Goal: Communication & Community: Answer question/provide support

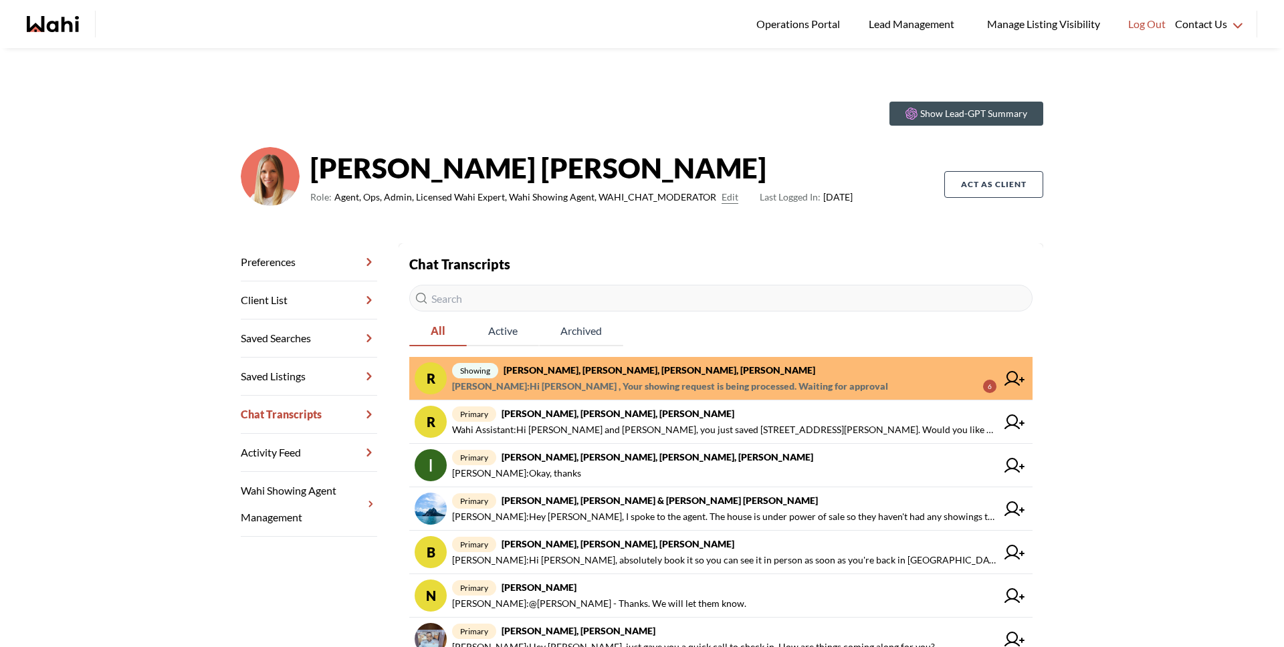
click at [527, 304] on input "text" at bounding box center [720, 298] width 623 height 27
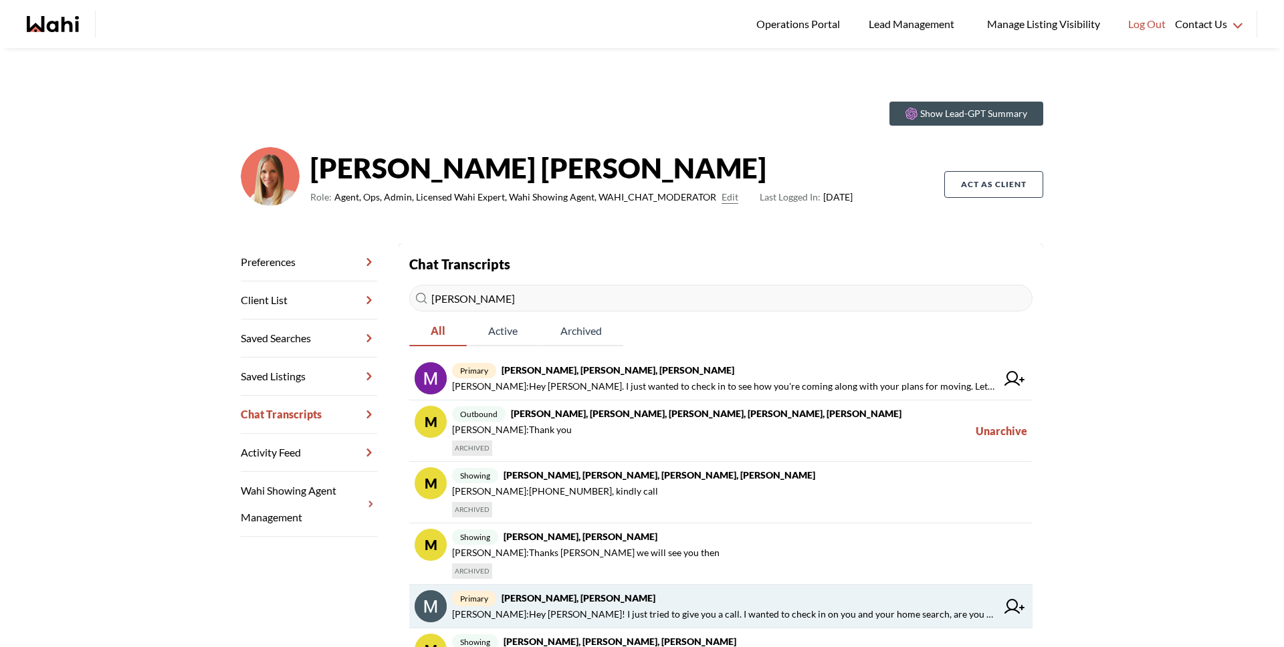
type input "[PERSON_NAME]"
click at [785, 621] on span "Michelle Williams : Hey Marian! I just tried to give you a call. I wanted to ch…" at bounding box center [724, 615] width 544 height 16
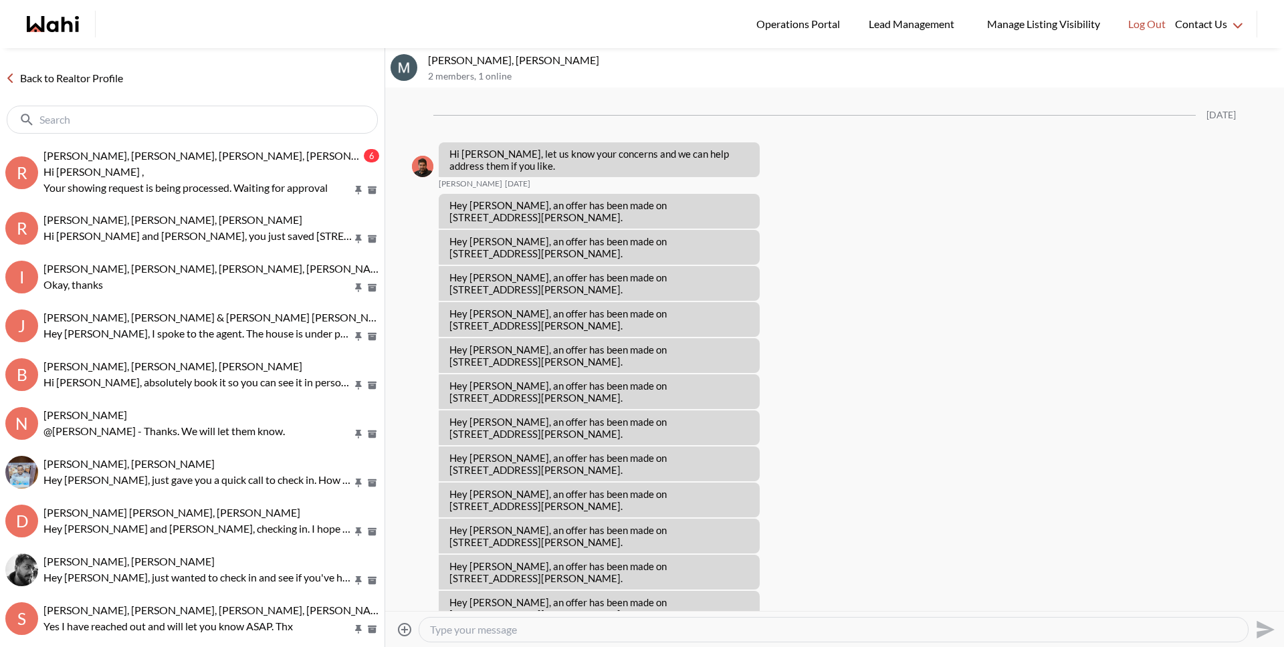
scroll to position [851, 0]
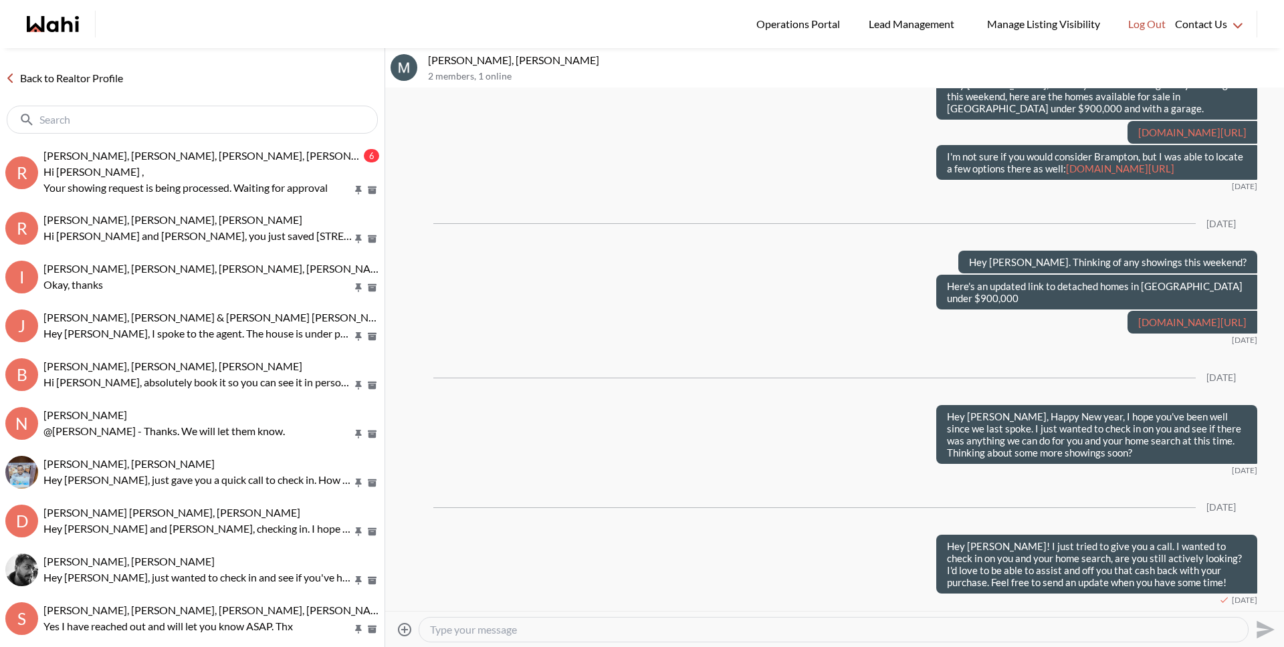
click at [784, 631] on textarea "Type your message" at bounding box center [833, 629] width 807 height 13
click at [69, 75] on link "Back to Realtor Profile" at bounding box center [64, 78] width 128 height 17
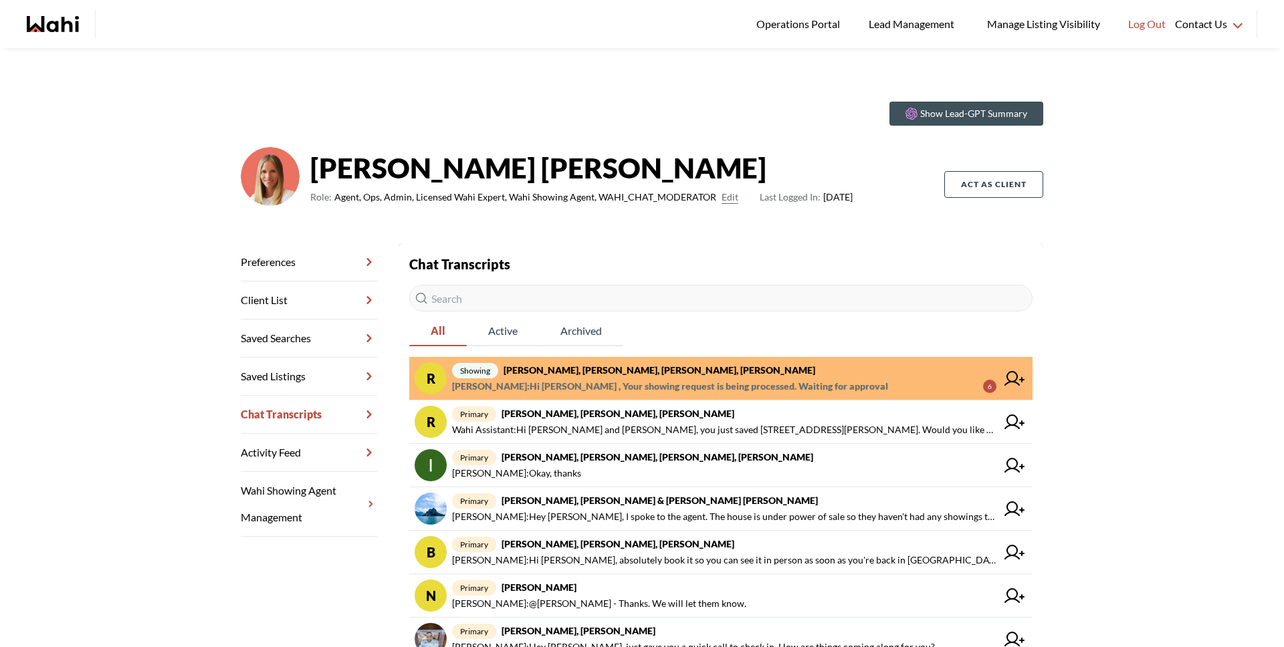
click at [597, 373] on strong "Rory Fairweather, Amber F, Naveen, Michelle" at bounding box center [660, 370] width 312 height 11
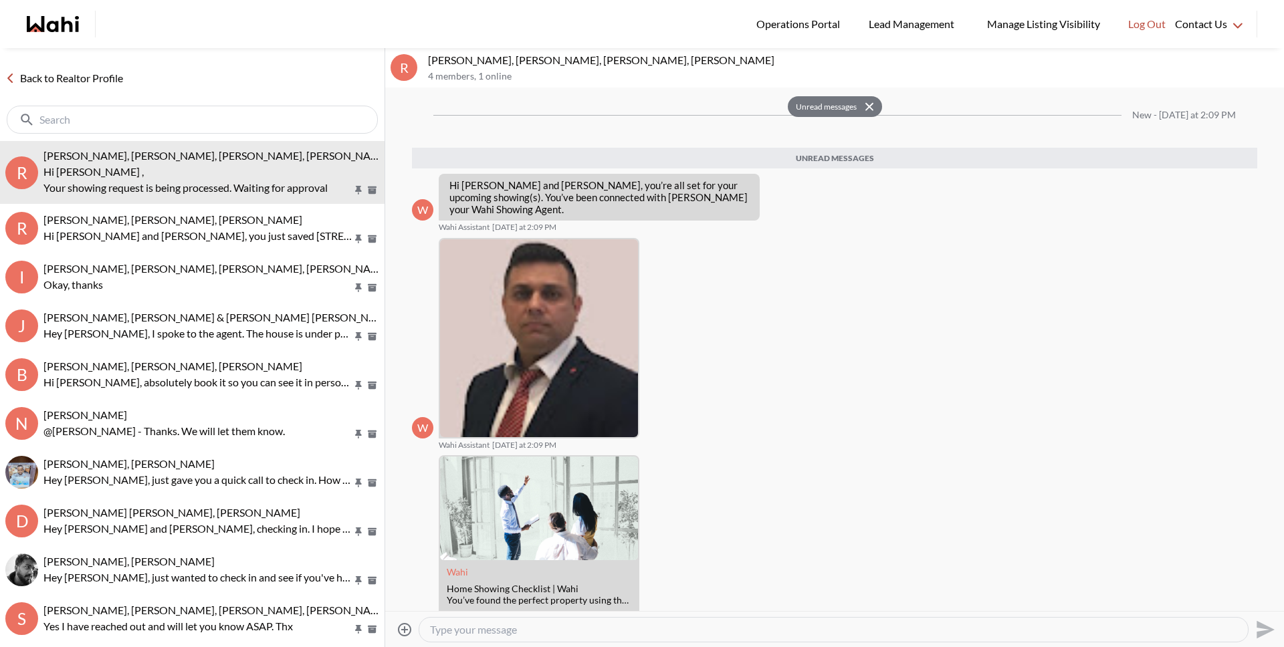
scroll to position [352, 0]
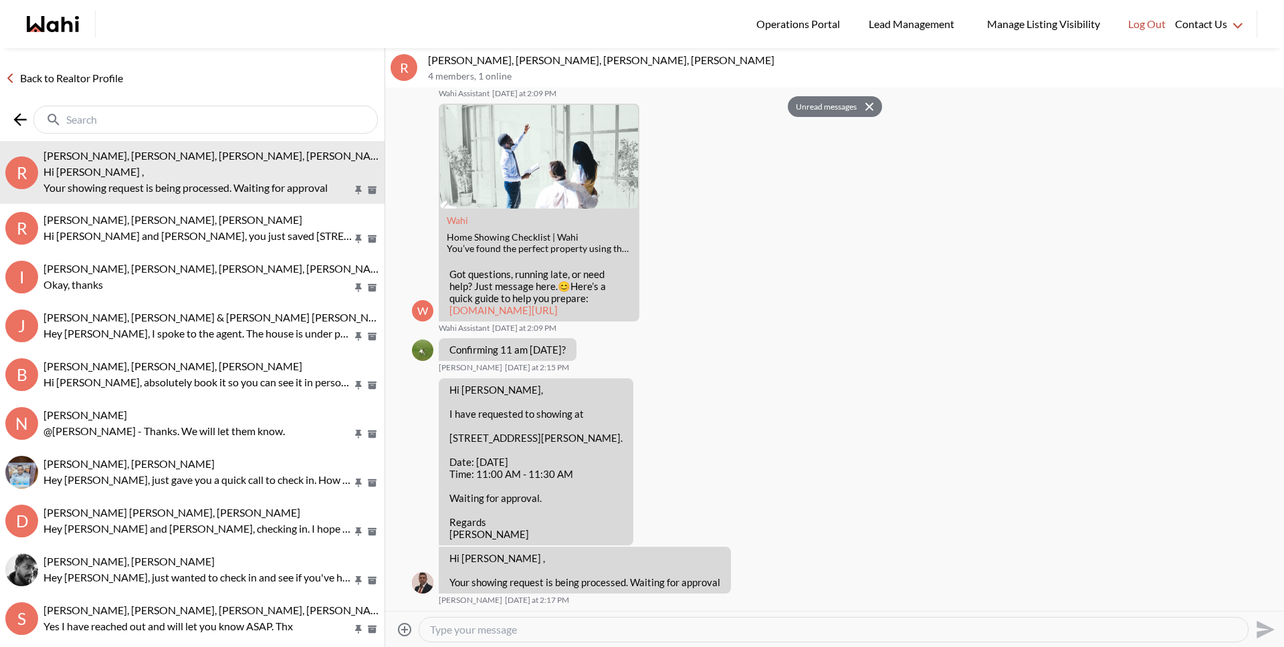
click at [166, 119] on input "text" at bounding box center [207, 119] width 282 height 13
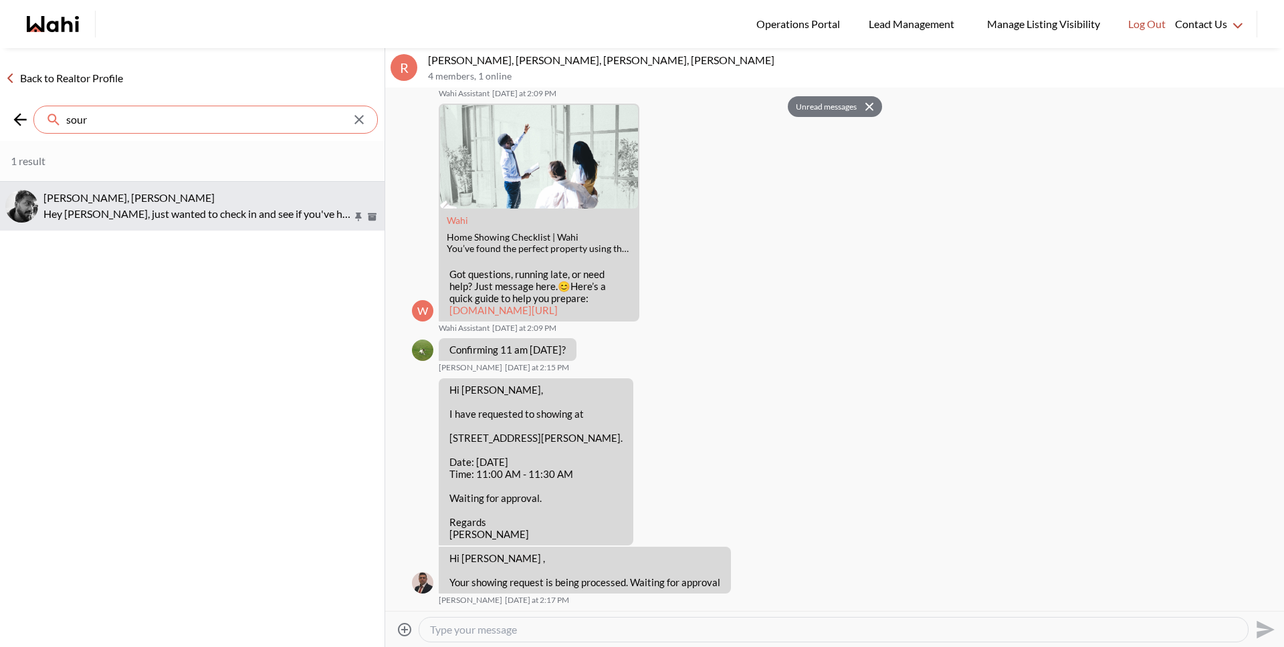
type input "sour"
click at [164, 197] on div "Sourav Singh, Michelle" at bounding box center [211, 197] width 336 height 13
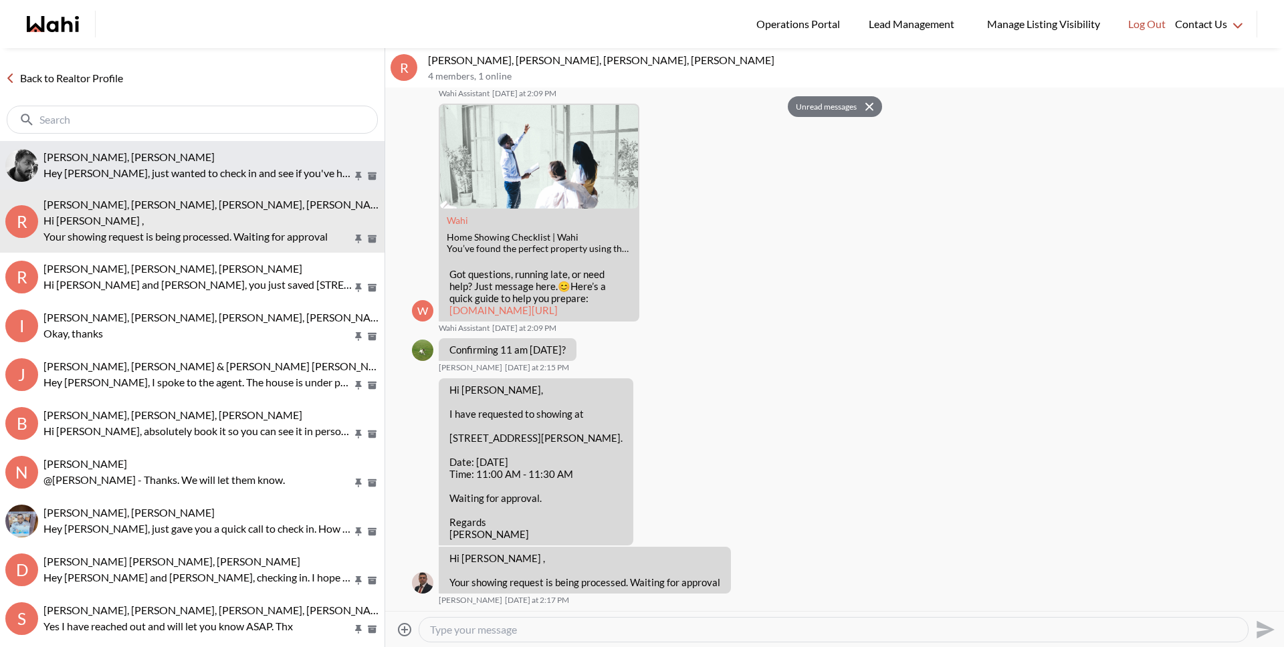
click at [192, 173] on p "Hey Sourav, just wanted to check in and see if you've had a chance to connect w…" at bounding box center [197, 173] width 309 height 16
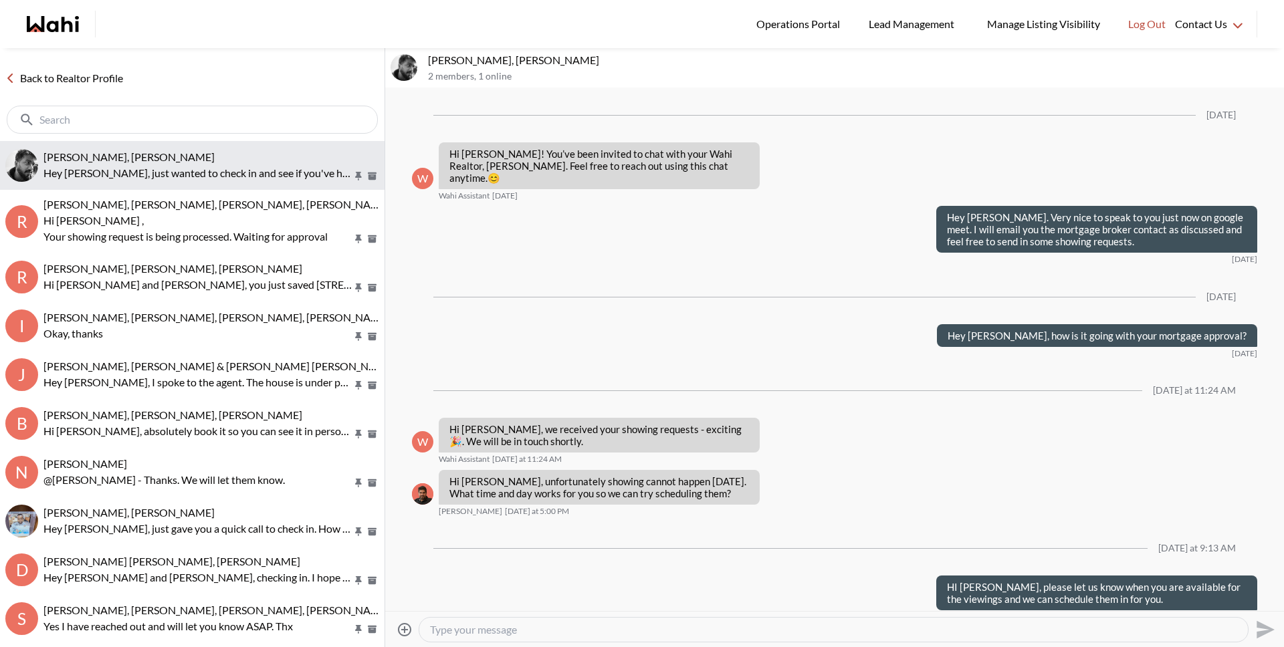
scroll to position [250, 0]
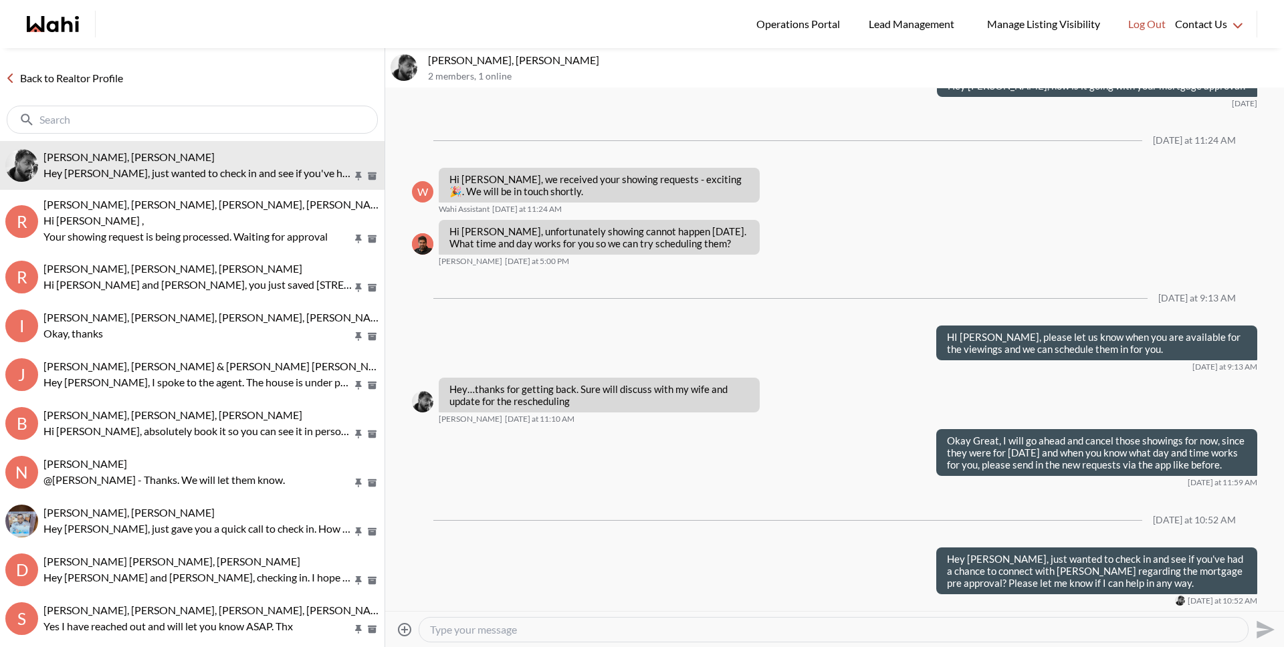
click at [521, 631] on textarea "Type your message" at bounding box center [833, 629] width 807 height 13
type textarea "Hey Sourav, just tried to give you a call. Did you want to re book the homes fo…"
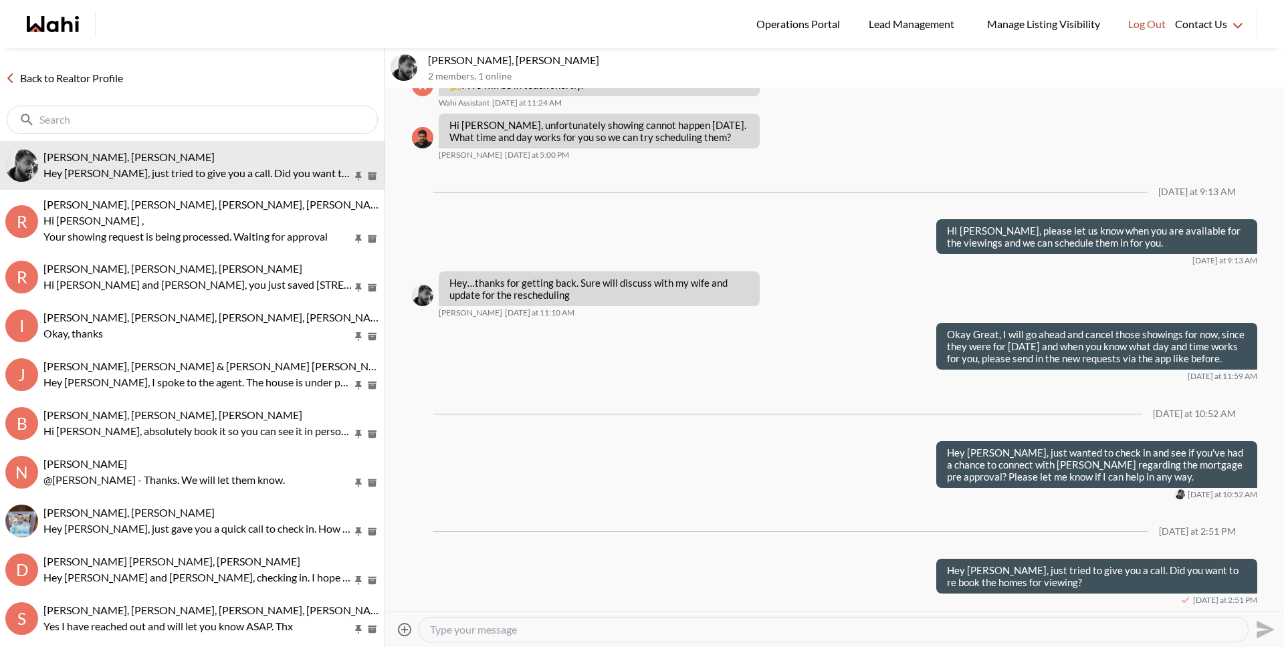
click at [328, 120] on input "text" at bounding box center [193, 119] width 308 height 13
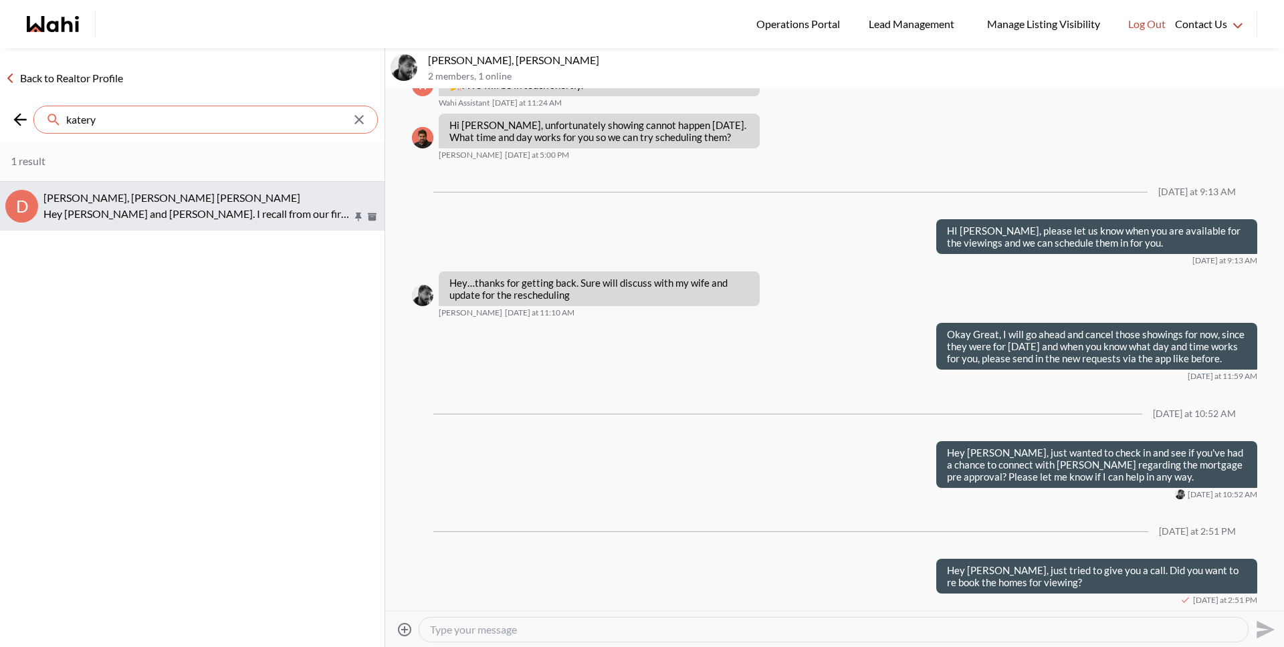
type input "katery"
click at [290, 196] on div "Dmytro Turskyi, Kateryna Turska, Michelle" at bounding box center [211, 197] width 336 height 13
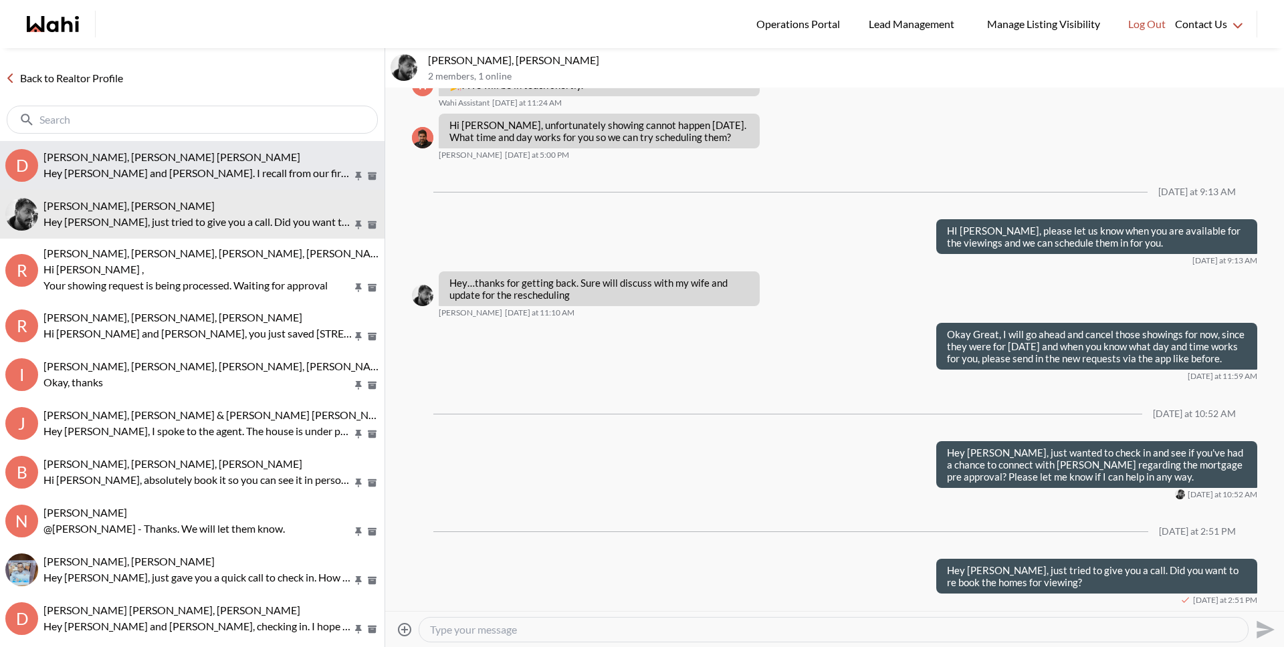
click at [248, 175] on p "Hey Dmytro and Kateryna. I recall from our first chat that you had a lease expi…" at bounding box center [197, 173] width 309 height 16
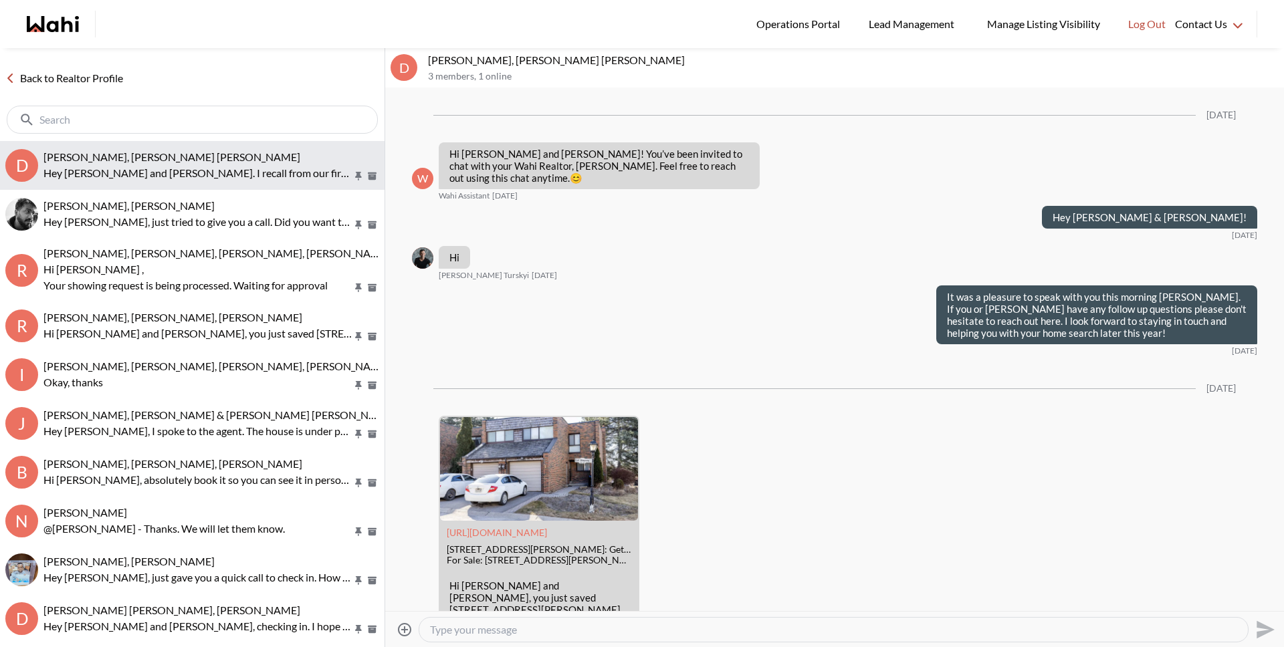
scroll to position [912, 0]
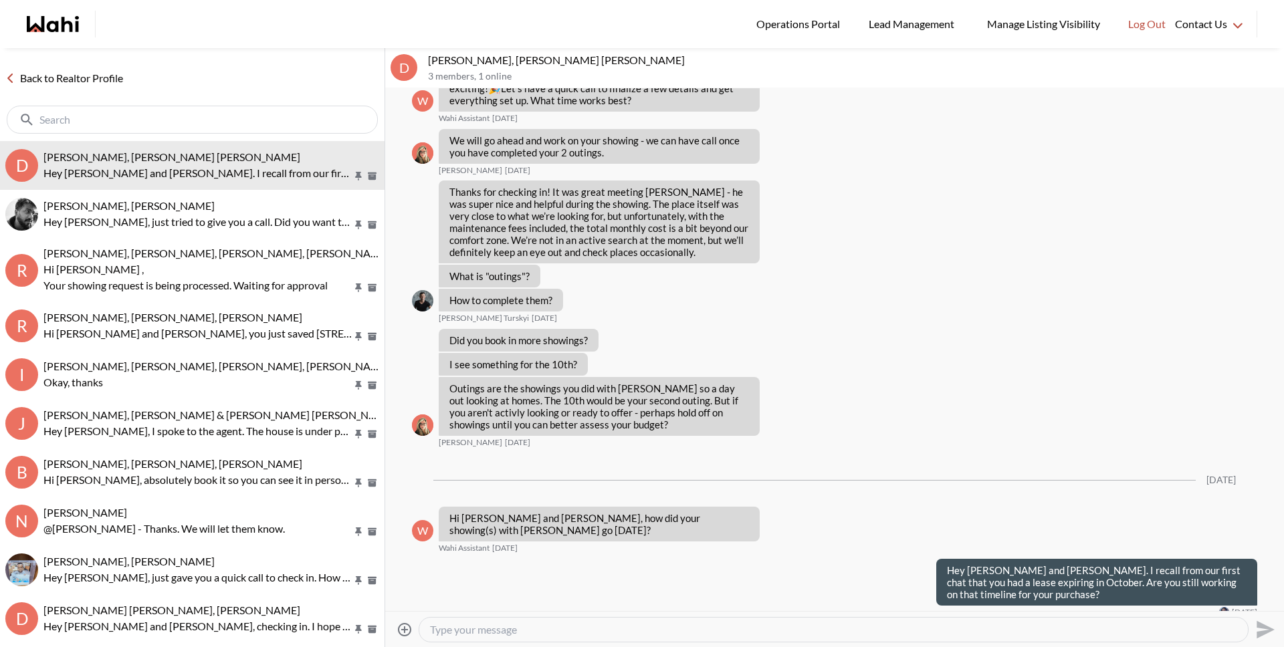
click at [82, 80] on link "Back to Realtor Profile" at bounding box center [64, 78] width 128 height 17
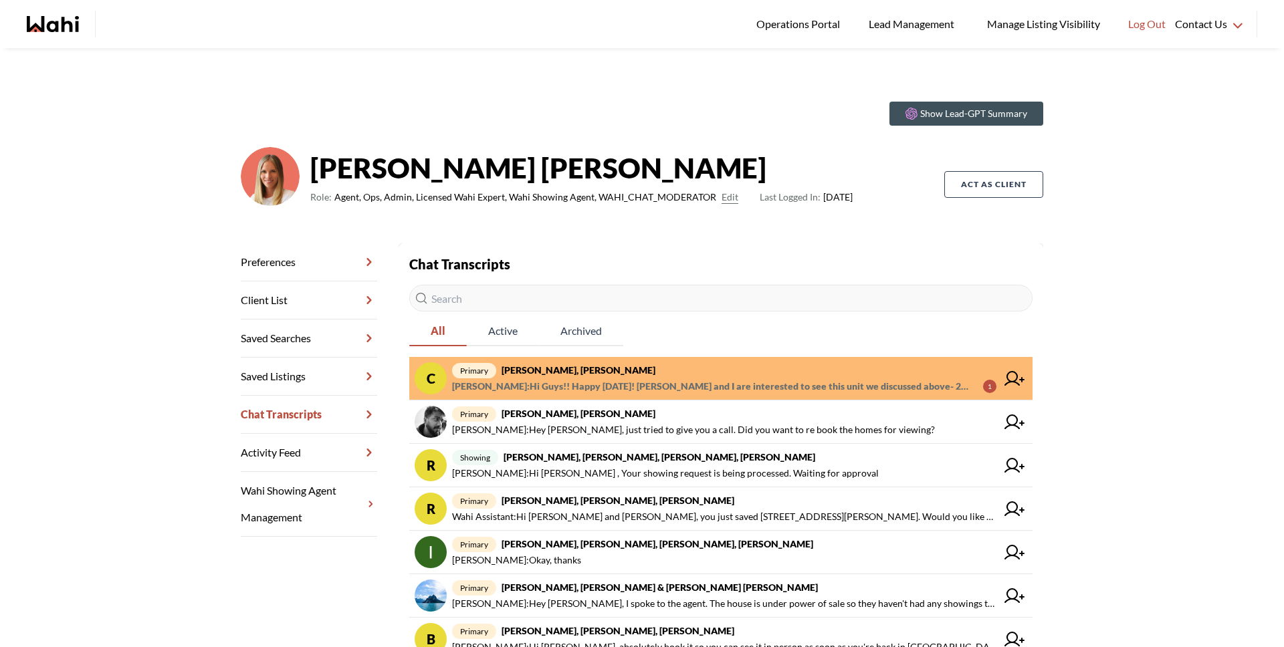
click at [595, 379] on span "Cheryl Zanetti : Hi Guys!! Happy Friday! Steve and I are interested to see this…" at bounding box center [712, 387] width 520 height 16
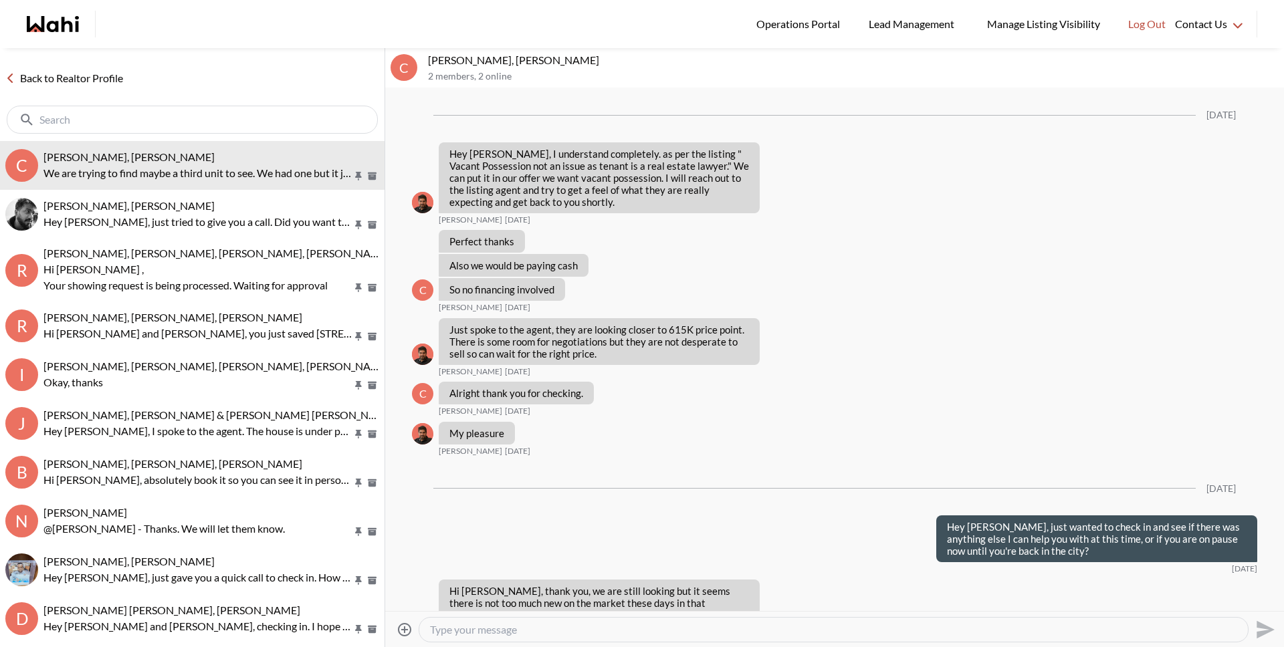
scroll to position [1506, 0]
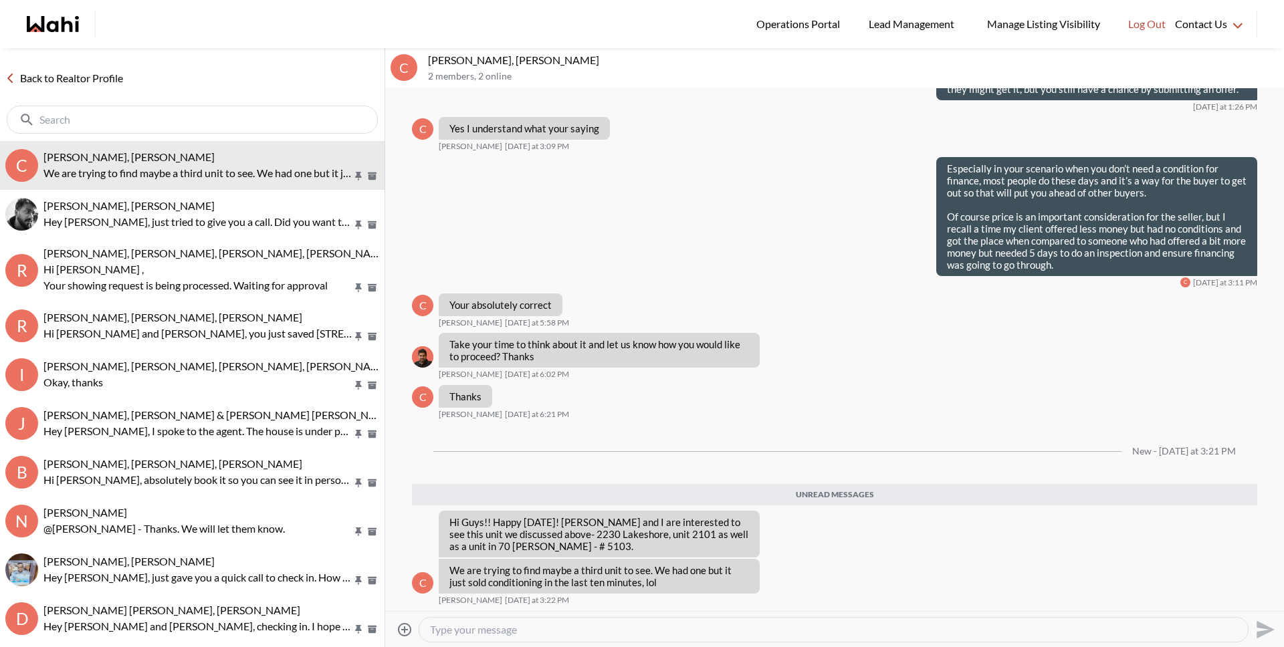
click at [644, 636] on textarea "Type your message" at bounding box center [833, 629] width 807 height 13
type textarea "A"
type textarea "Hey Cheryl!"
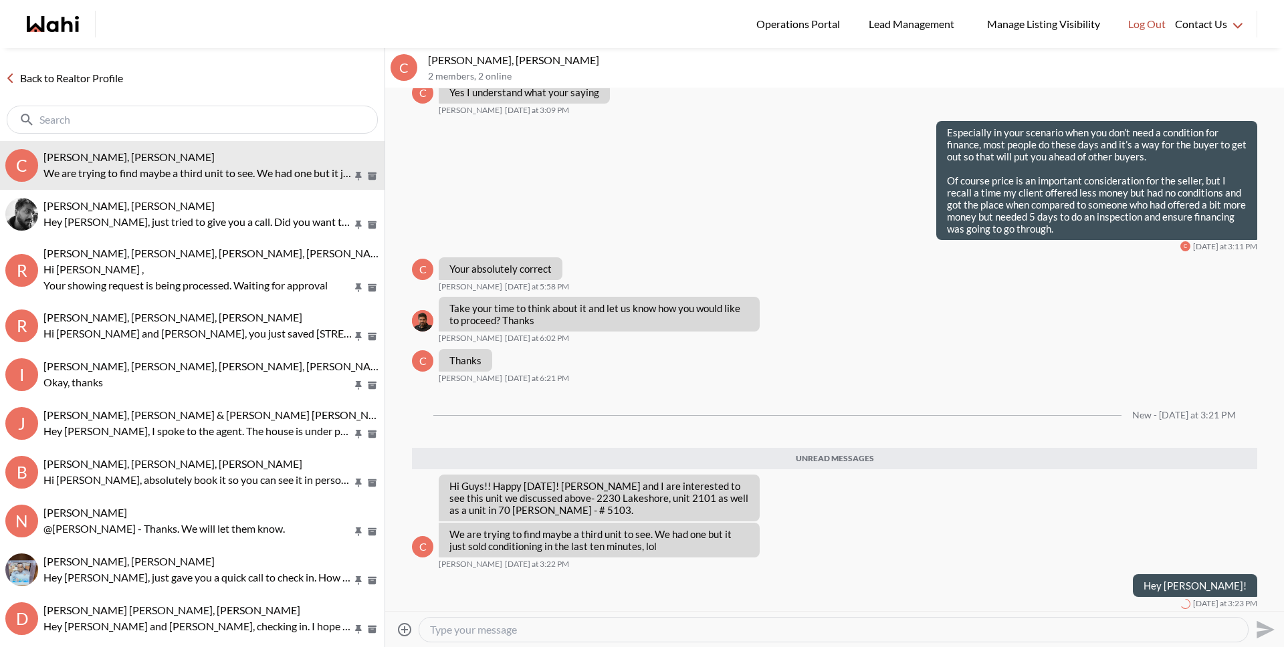
scroll to position [1514, 0]
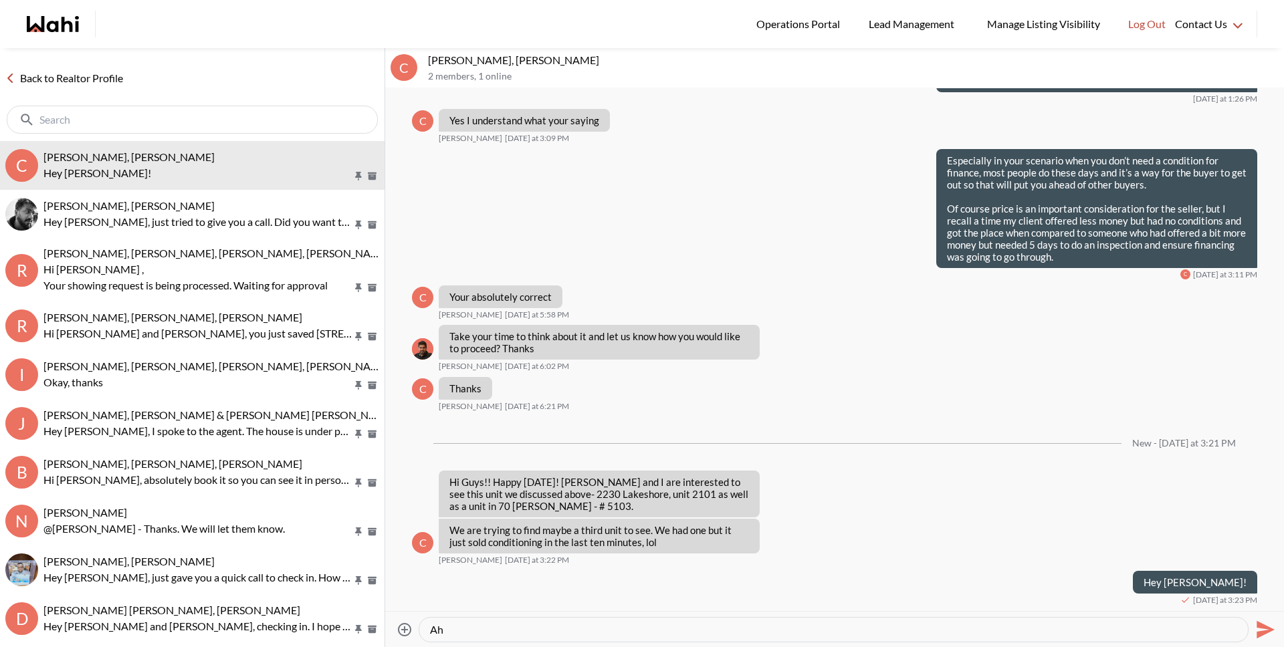
type textarea "A"
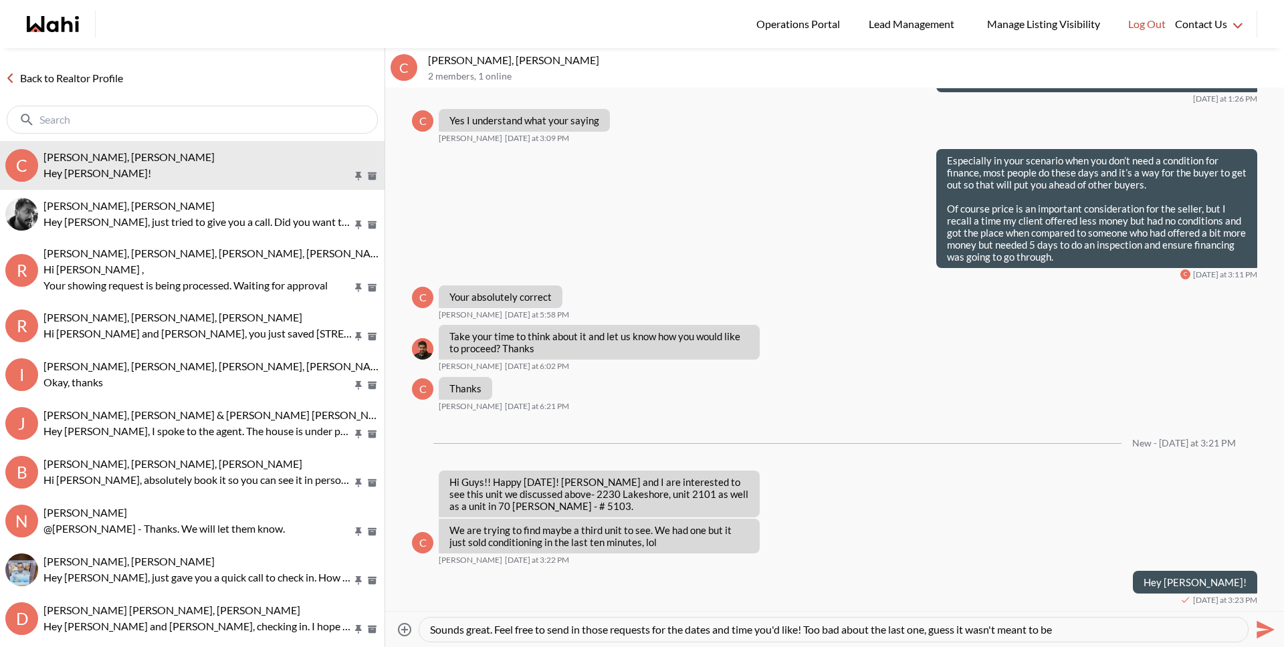
type textarea "Sounds great. Feel free to send in those requests for the dates and time you'd …"
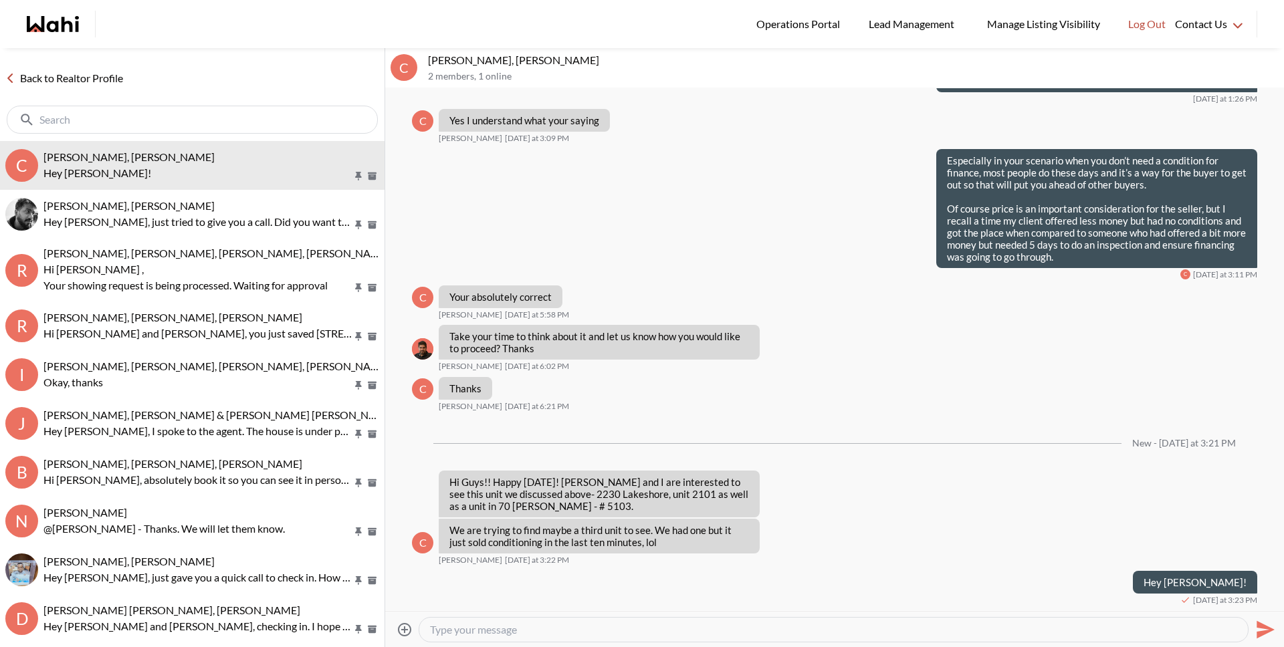
scroll to position [1562, 0]
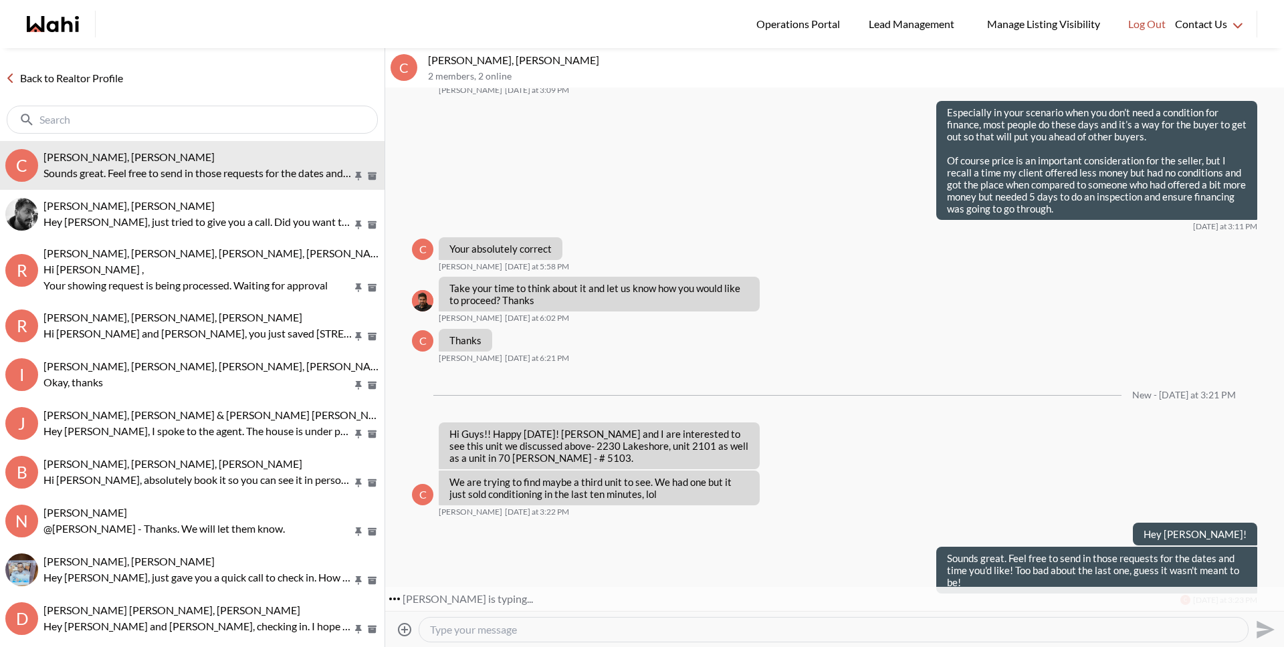
click at [544, 619] on div at bounding box center [833, 630] width 829 height 24
click at [541, 628] on textarea "Type your message" at bounding box center [833, 629] width 807 height 13
type textarea "S"
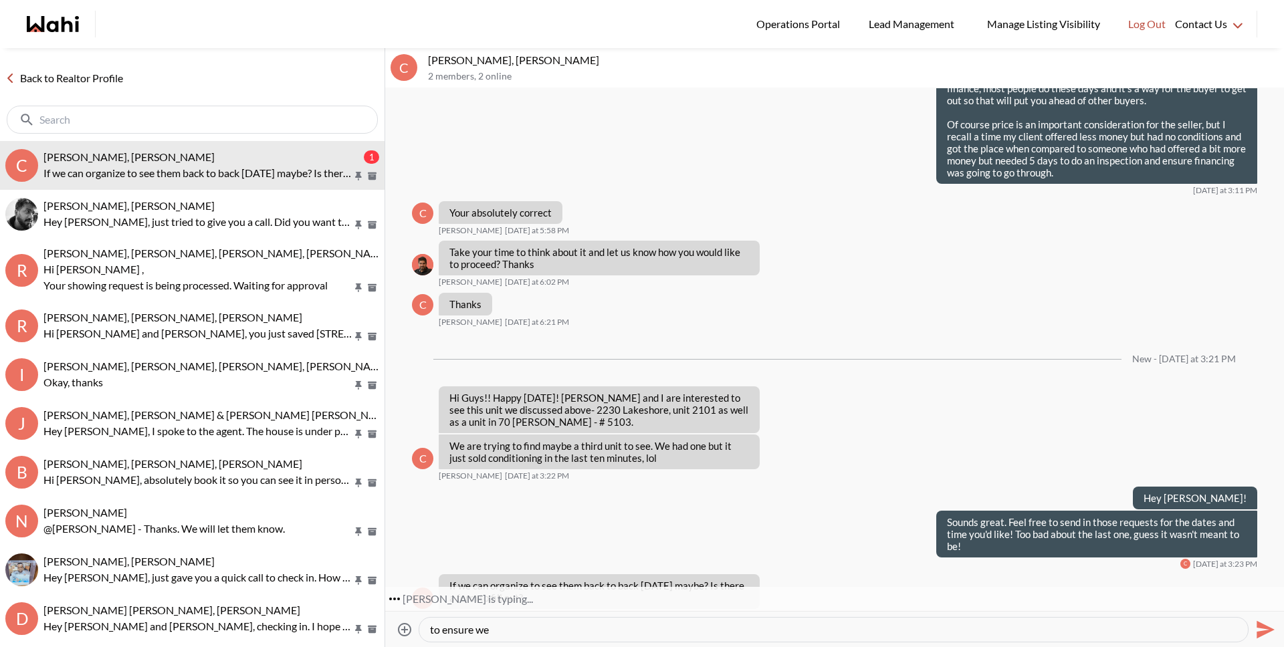
scroll to position [1614, 0]
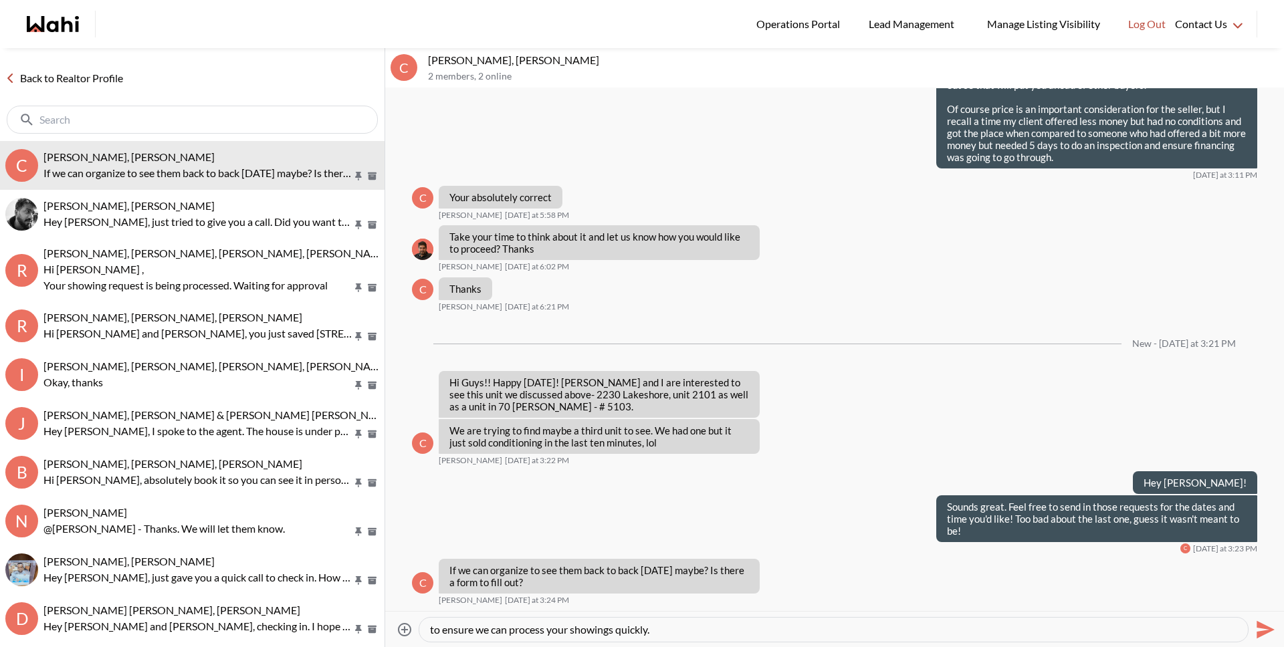
click at [697, 629] on textarea "On our first call we had discussed that after a couple of outings we would put …" at bounding box center [833, 629] width 807 height 13
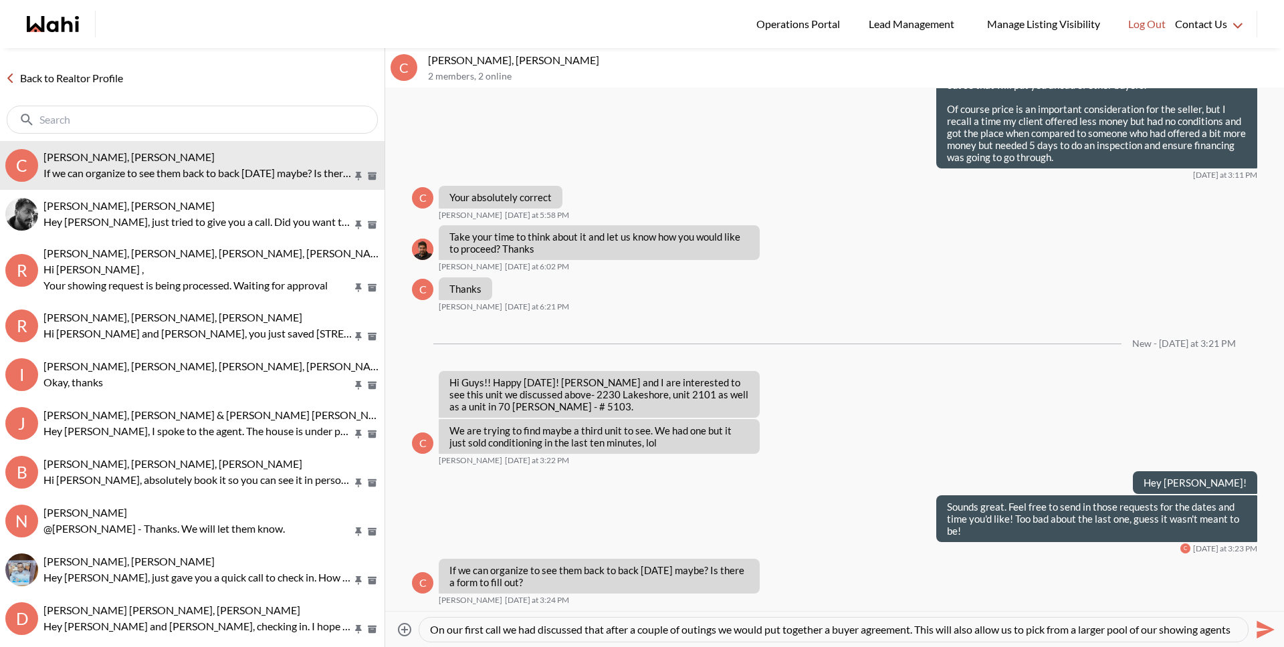
drag, startPoint x: 696, startPoint y: 634, endPoint x: 414, endPoint y: 606, distance: 283.0
click at [414, 606] on div "C Cheryl Zanetti, Michelle 2 members , 2 online 08/23/2025 Hey Cheryl, I unders…" at bounding box center [834, 347] width 899 height 599
click at [439, 629] on textarea "On our first call we had discussed that after a couple of outings we would put …" at bounding box center [833, 629] width 807 height 13
click at [428, 630] on div "On our first call we had discussed that after a couple of outings we would put …" at bounding box center [833, 630] width 829 height 24
click at [435, 631] on textarea "On our first call we had discussed that after a couple of outings we would put …" at bounding box center [833, 629] width 807 height 13
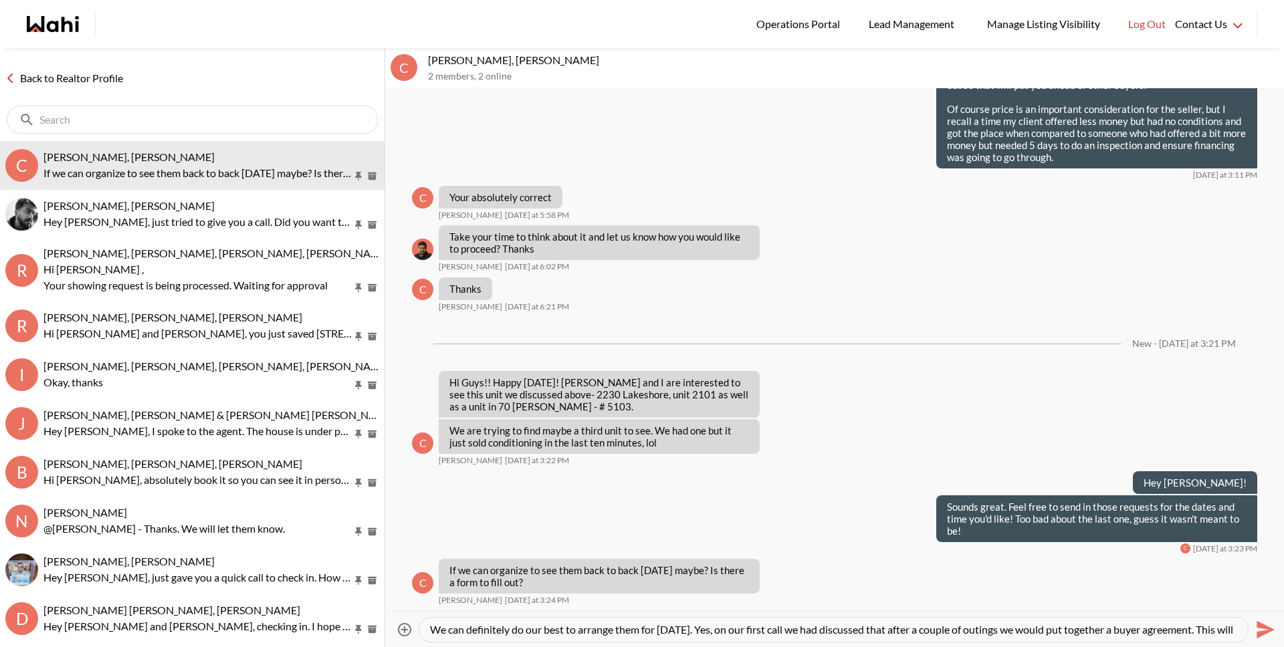
click at [992, 629] on textarea "We can definitely do our best to arrange them for tomorrow. Yes, on our first c…" at bounding box center [833, 629] width 807 height 13
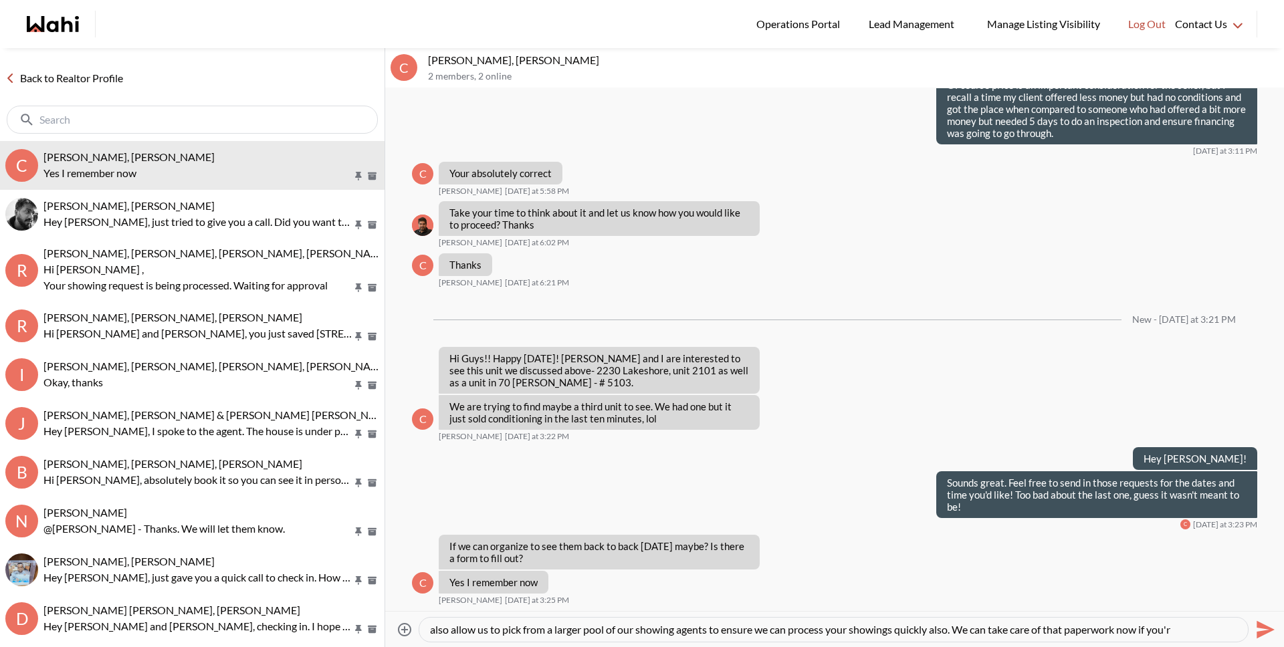
scroll to position [13, 0]
type textarea "We can definitely do our best to arrange them for tomorrow. Yes, on our first c…"
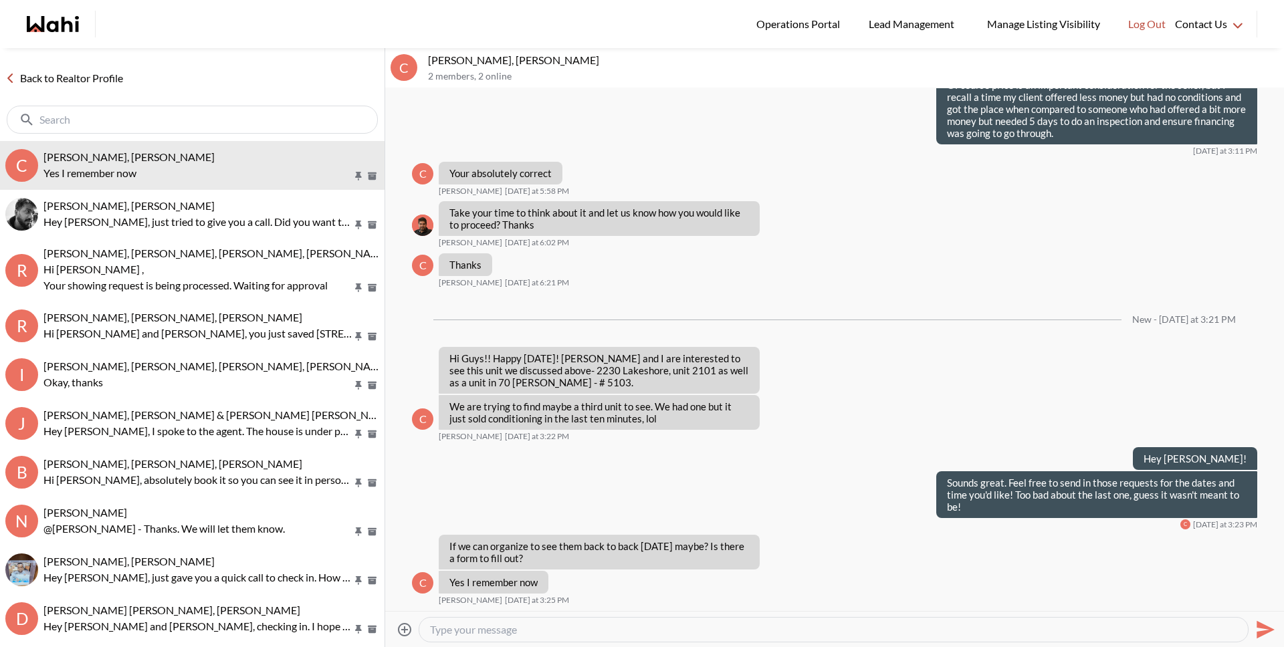
scroll to position [0, 0]
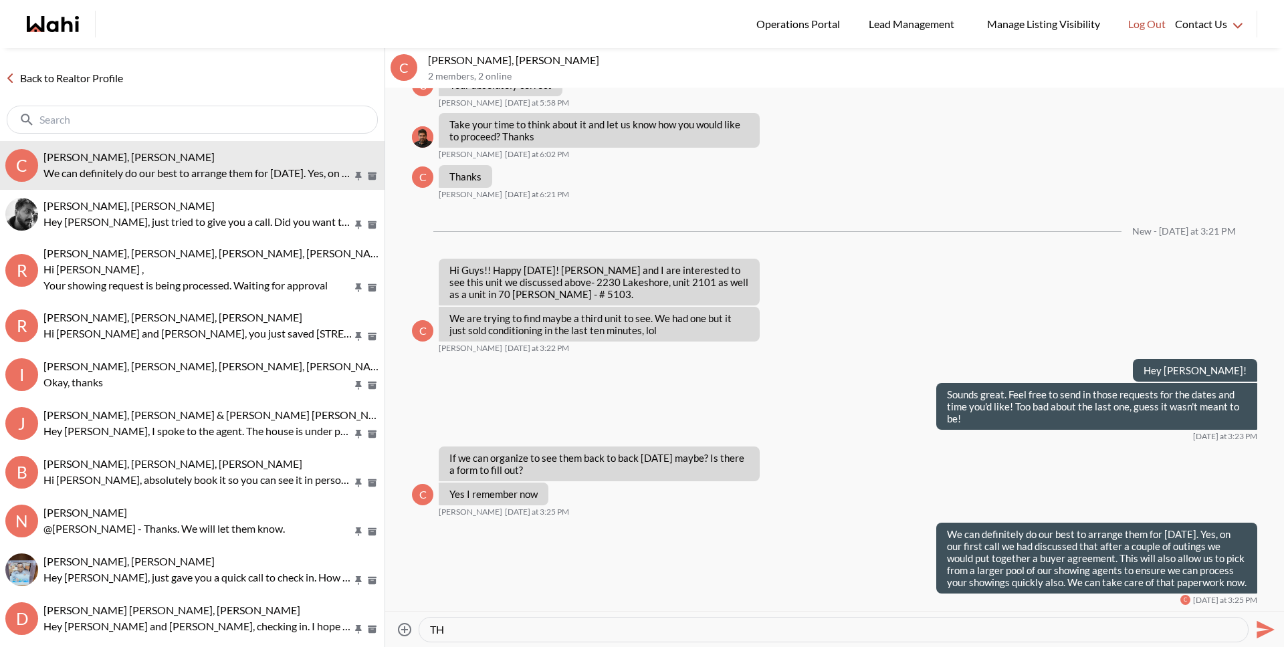
type textarea "T"
type textarea "h"
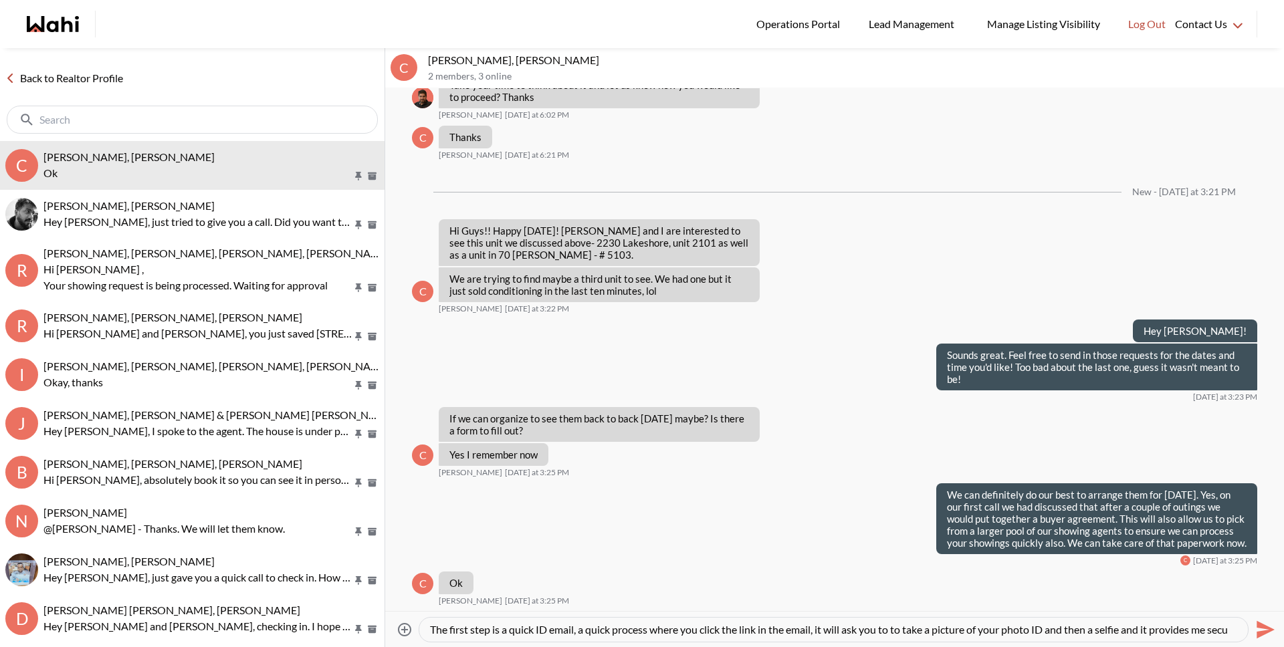
scroll to position [13, 0]
type textarea "The first step is a quick ID email, a quick process where you click the link in…"
click at [832, 633] on textarea "The first step is a quick ID email, a quick process where you click the link in…" at bounding box center [833, 629] width 807 height 13
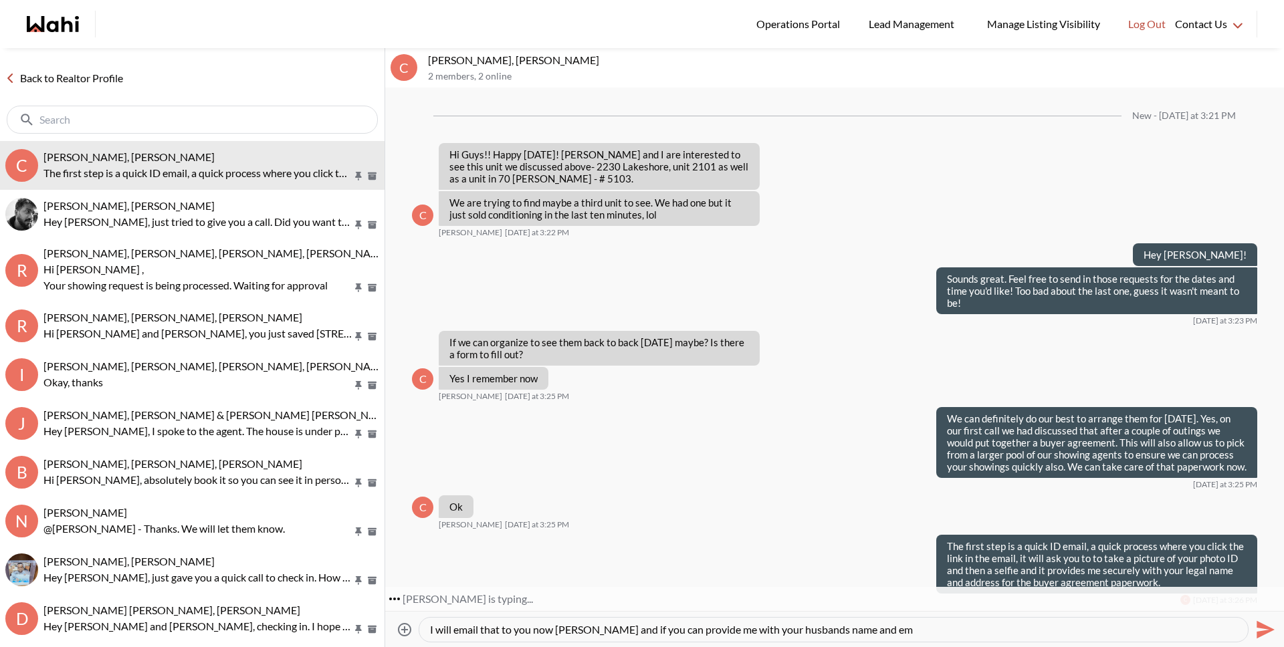
scroll to position [1882, 0]
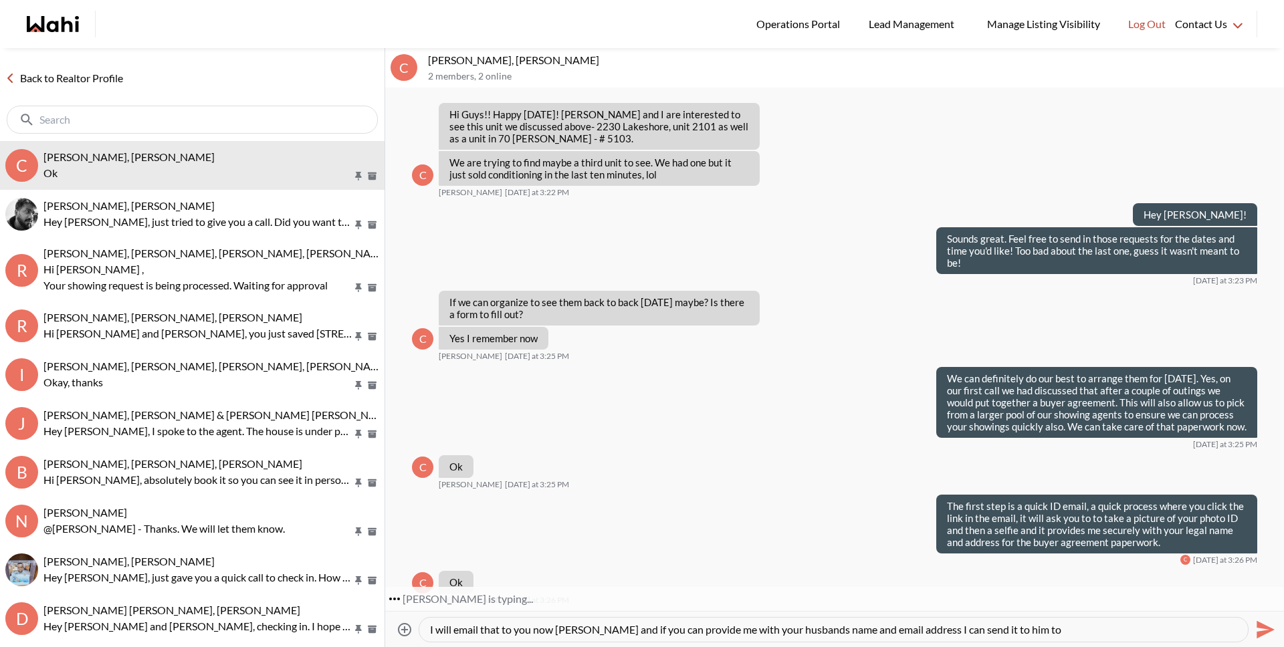
type textarea "I will email that to you now Cheryl and if you can provide me with your husband…"
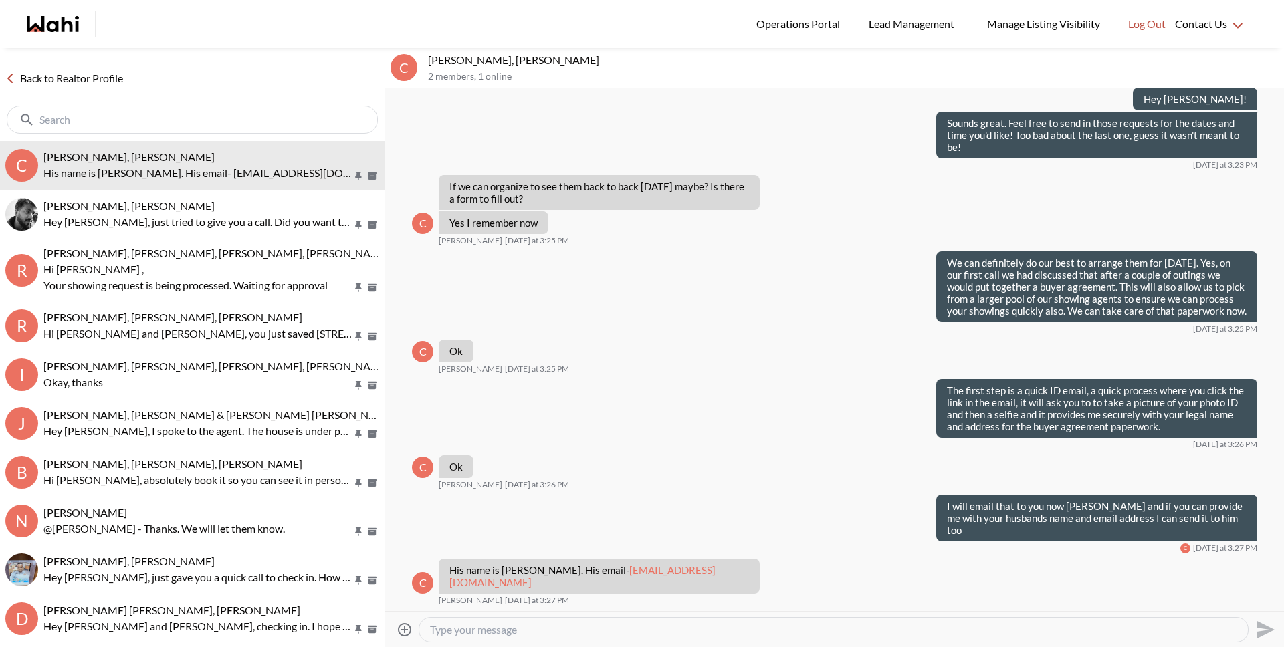
scroll to position [1974, 0]
click at [561, 631] on textarea "Type your message" at bounding box center [833, 629] width 807 height 13
type textarea "Great. I've sent it to you both, its coming from "Fintracker""
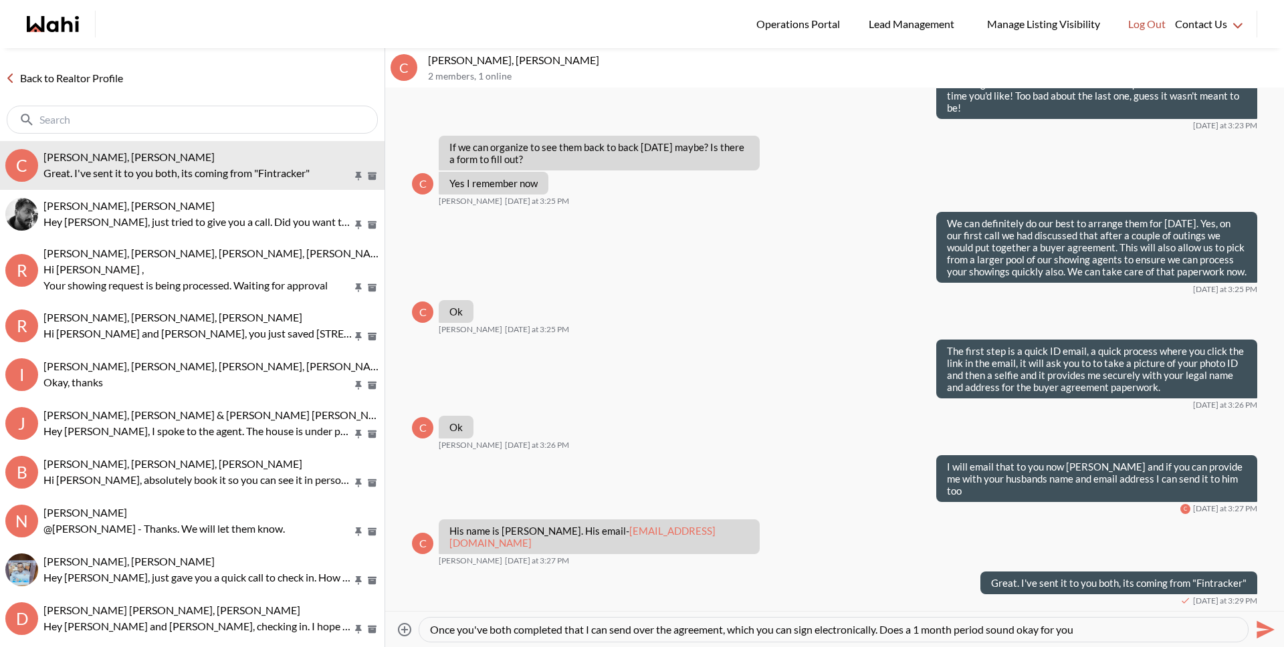
type textarea "Once you've both completed that I can send over the agreement, which you can si…"
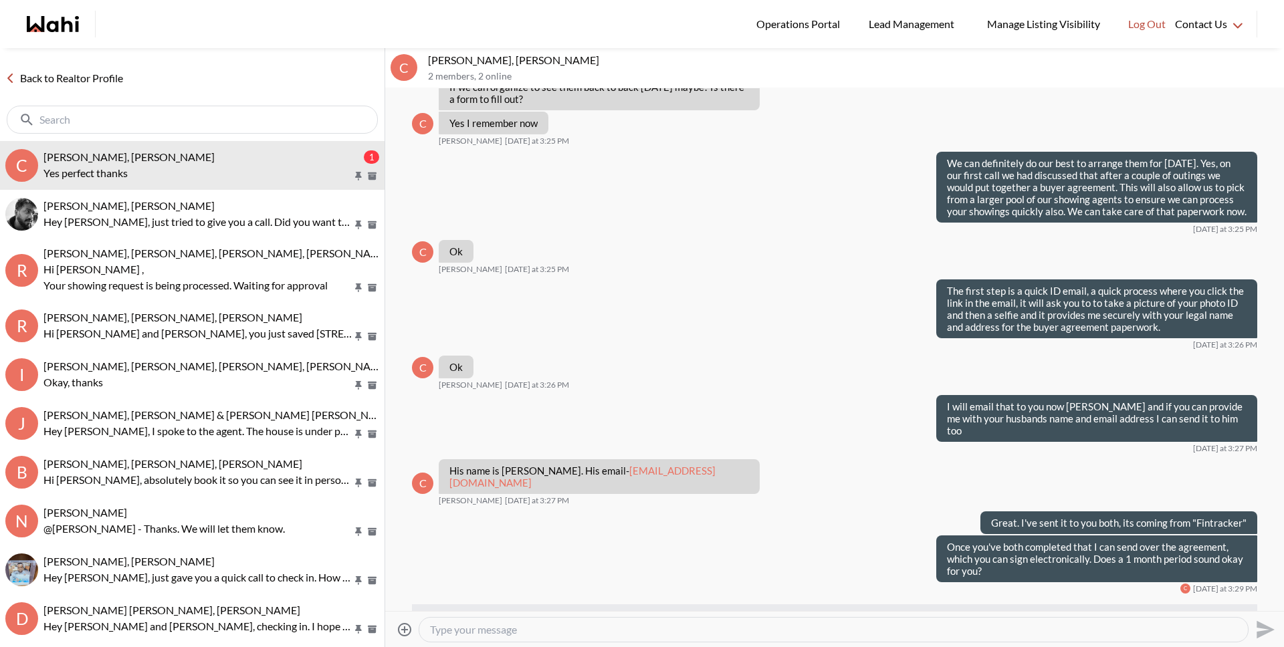
scroll to position [2101, 0]
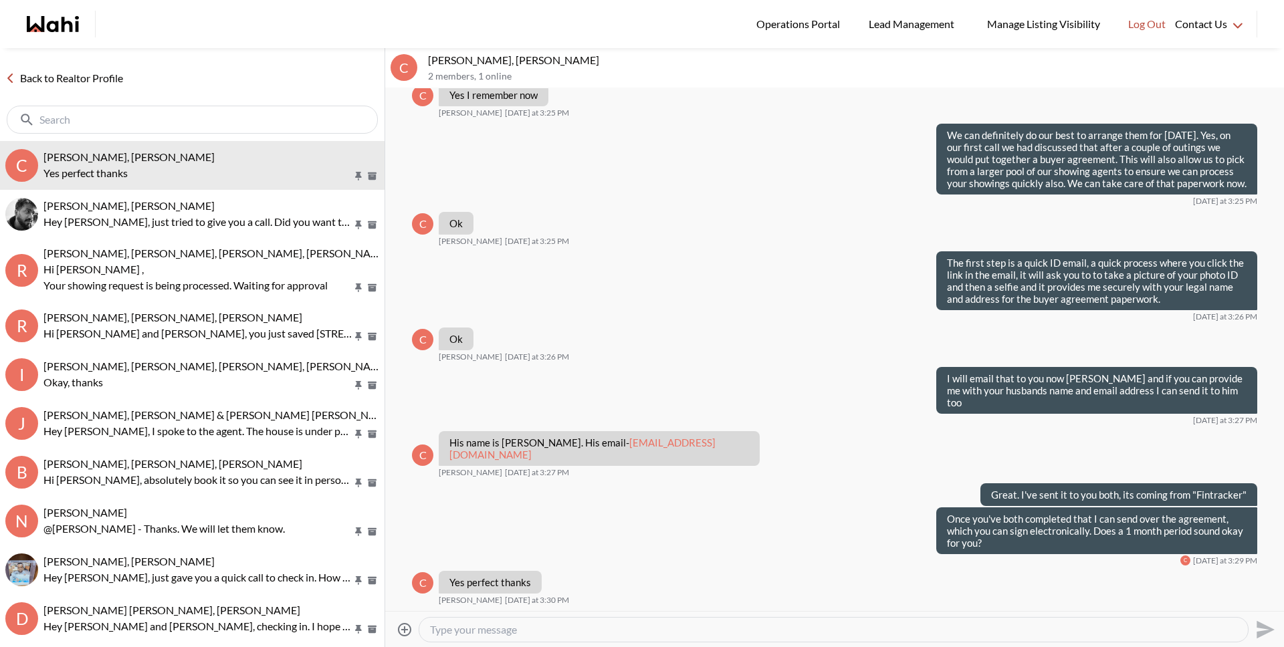
click at [476, 635] on textarea "Type your message" at bounding box center [833, 629] width 807 height 13
type textarea "Wonderful!"
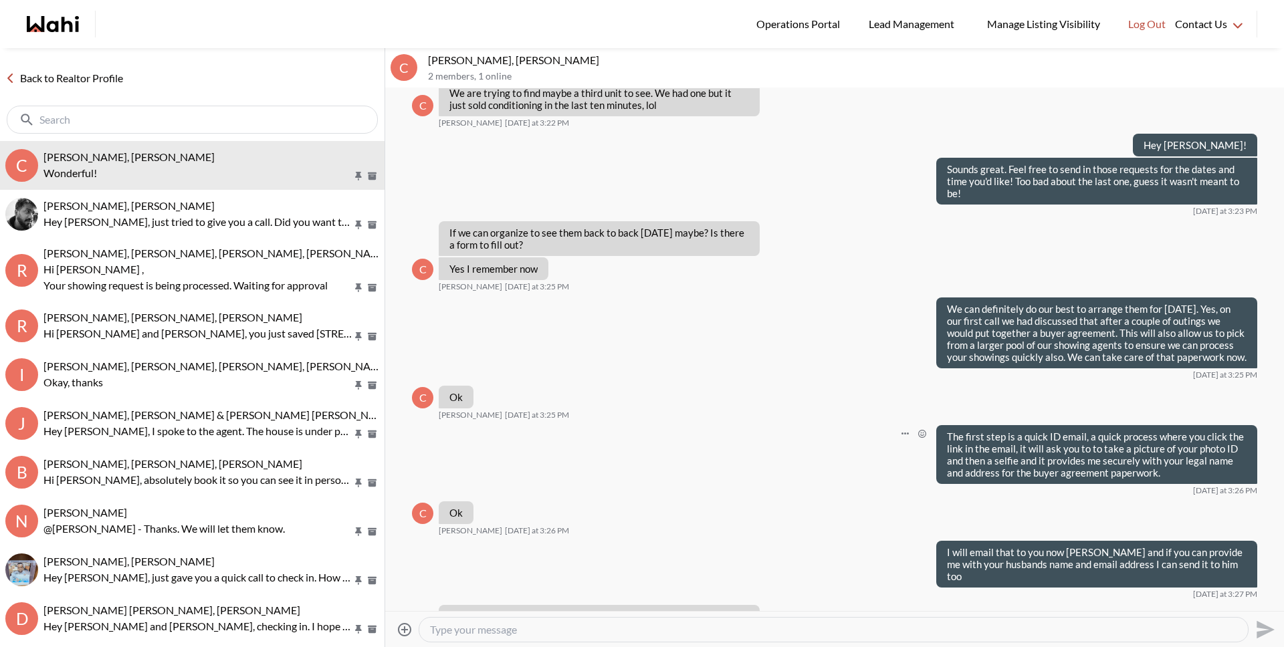
scroll to position [2141, 0]
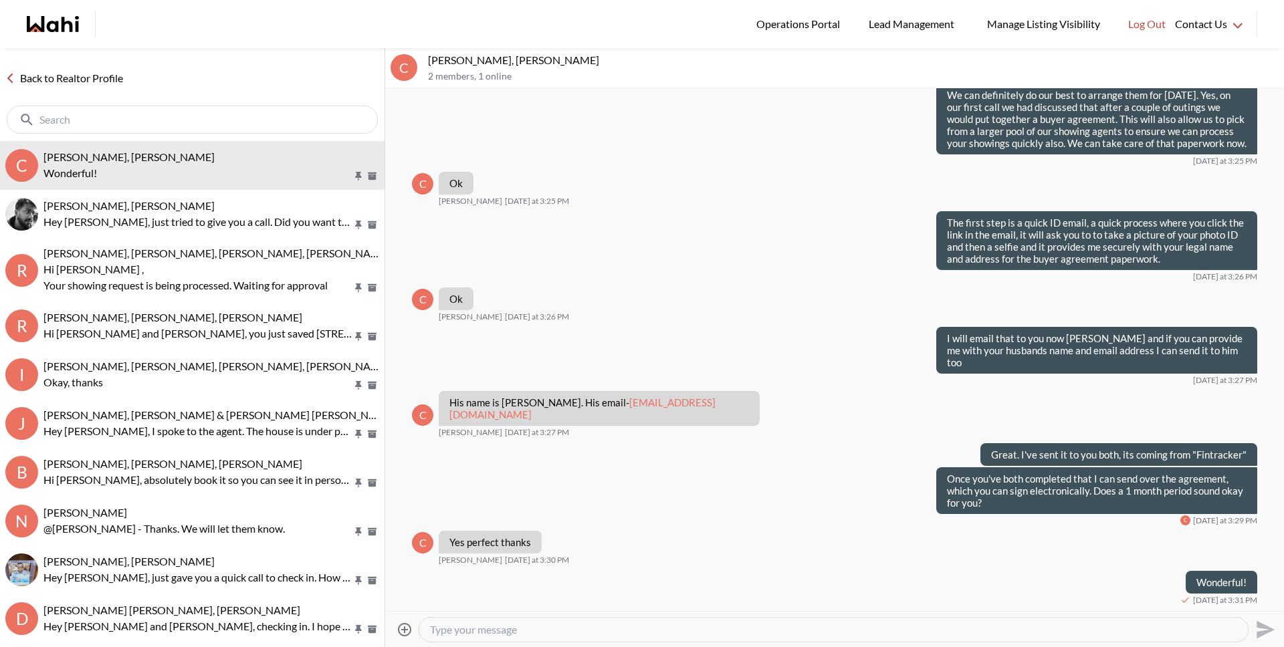
click at [603, 629] on textarea "Type your message" at bounding box center [833, 629] width 807 height 13
type textarea "Got your ID portion Cheryl, thank you."
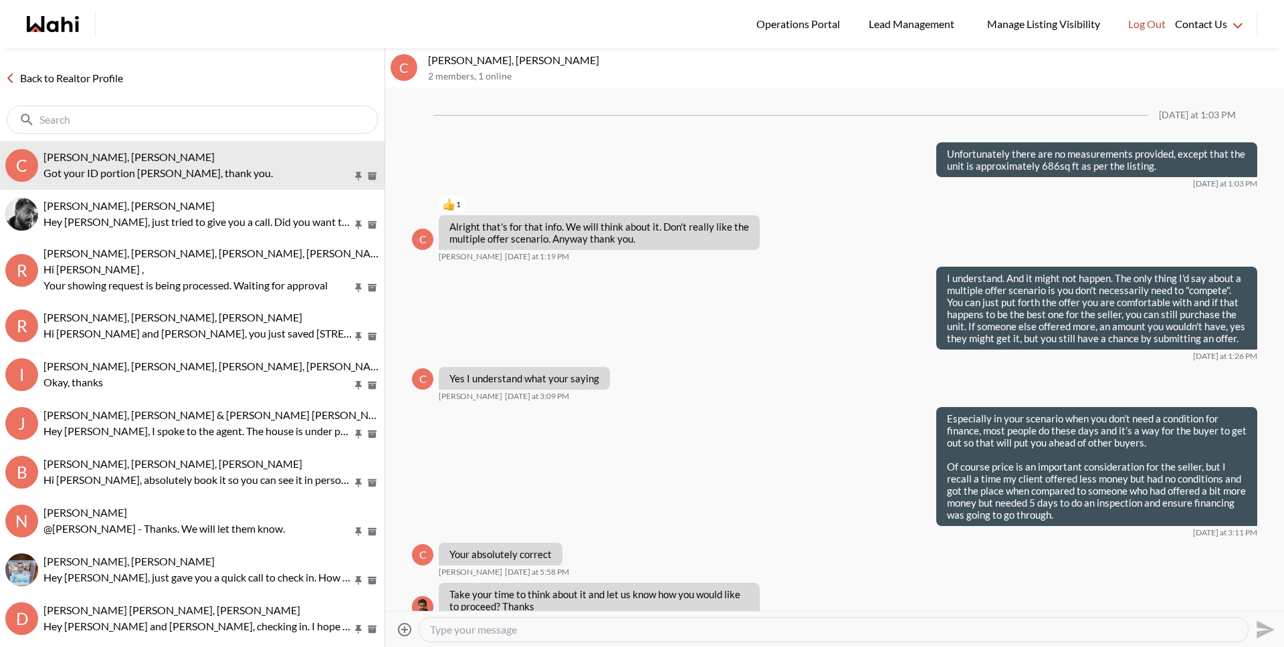
scroll to position [909, 0]
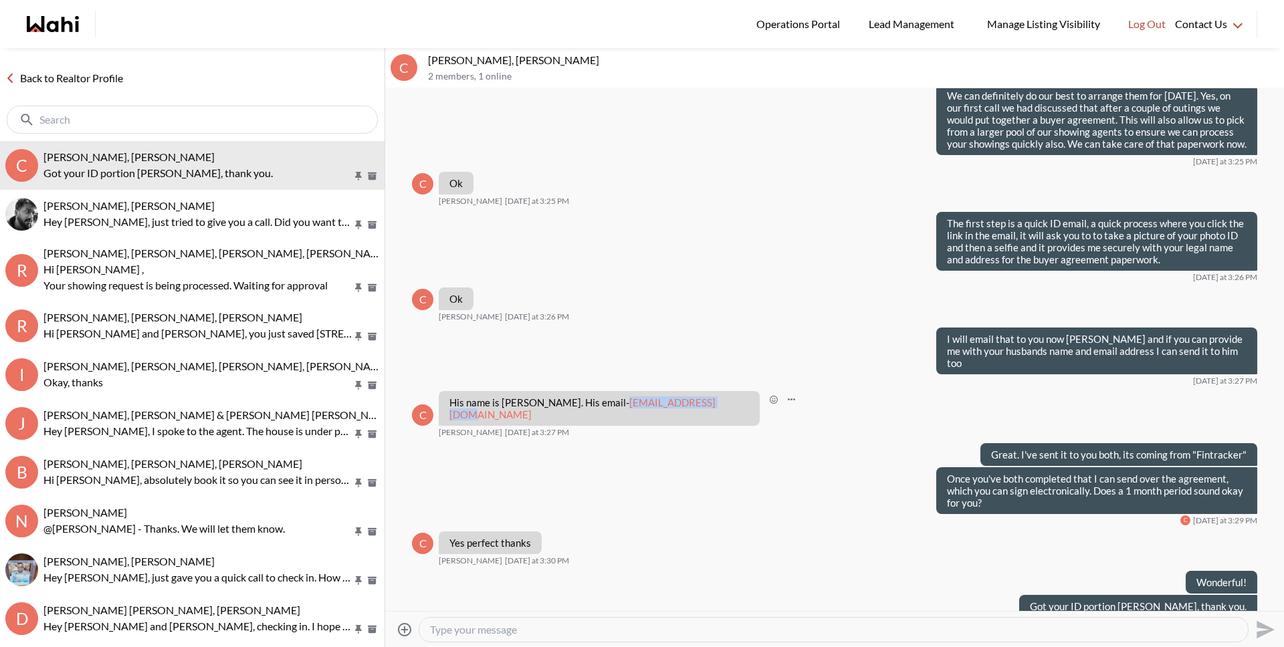
drag, startPoint x: 713, startPoint y: 393, endPoint x: 619, endPoint y: 393, distance: 94.3
click at [619, 393] on div "His name is Steve Carvalho. His email- stevepita@gmail.com" at bounding box center [599, 408] width 321 height 35
copy link "stevepita@gmail.com"
click at [111, 78] on link "Back to Realtor Profile" at bounding box center [64, 78] width 128 height 17
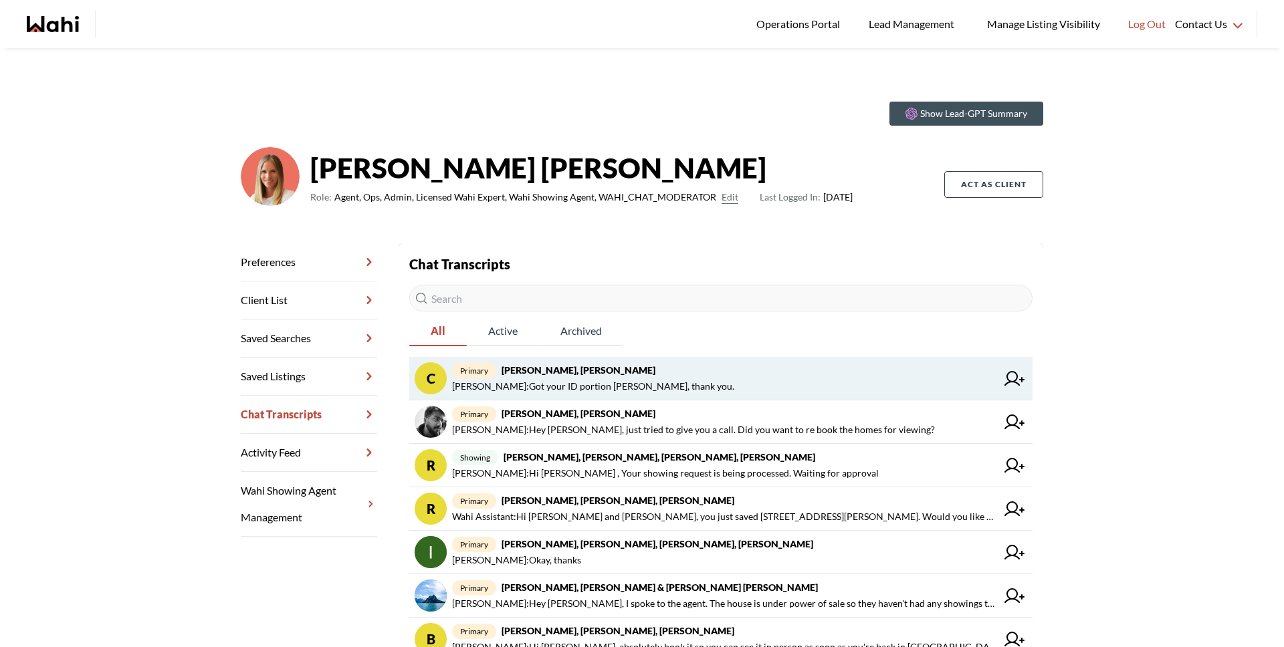
click at [664, 379] on span "Michelle Ryckman : Got your ID portion Cheryl, thank you." at bounding box center [593, 387] width 282 height 16
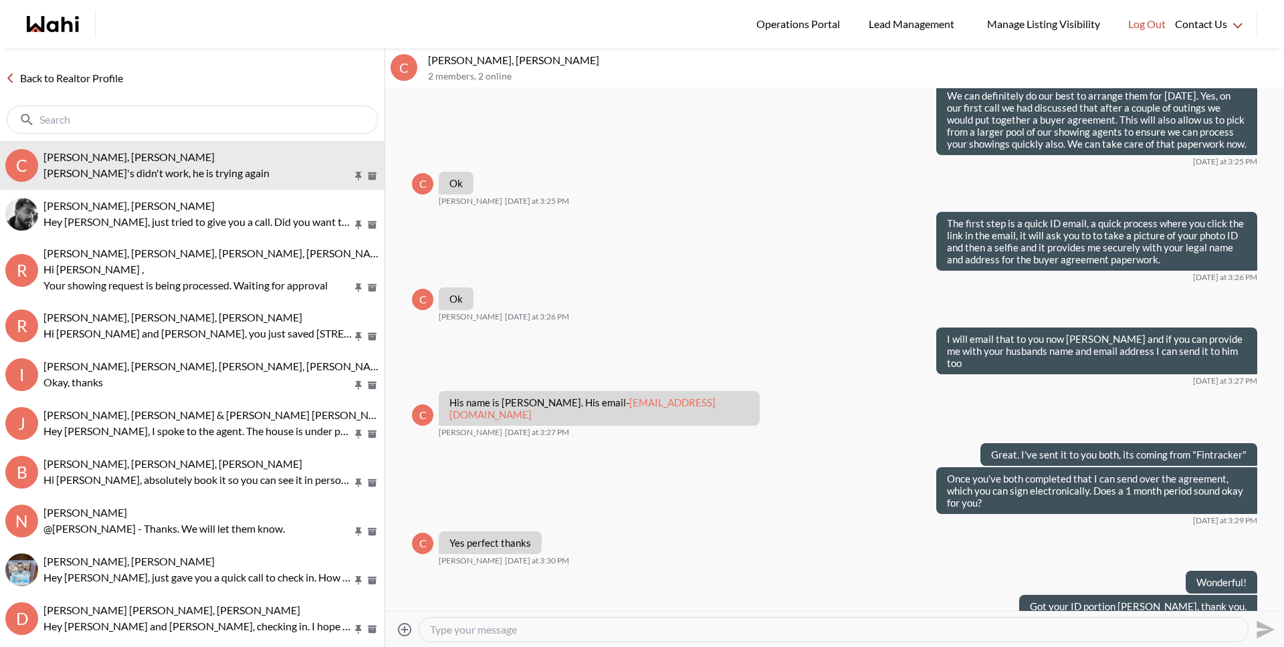
scroll to position [1035, 0]
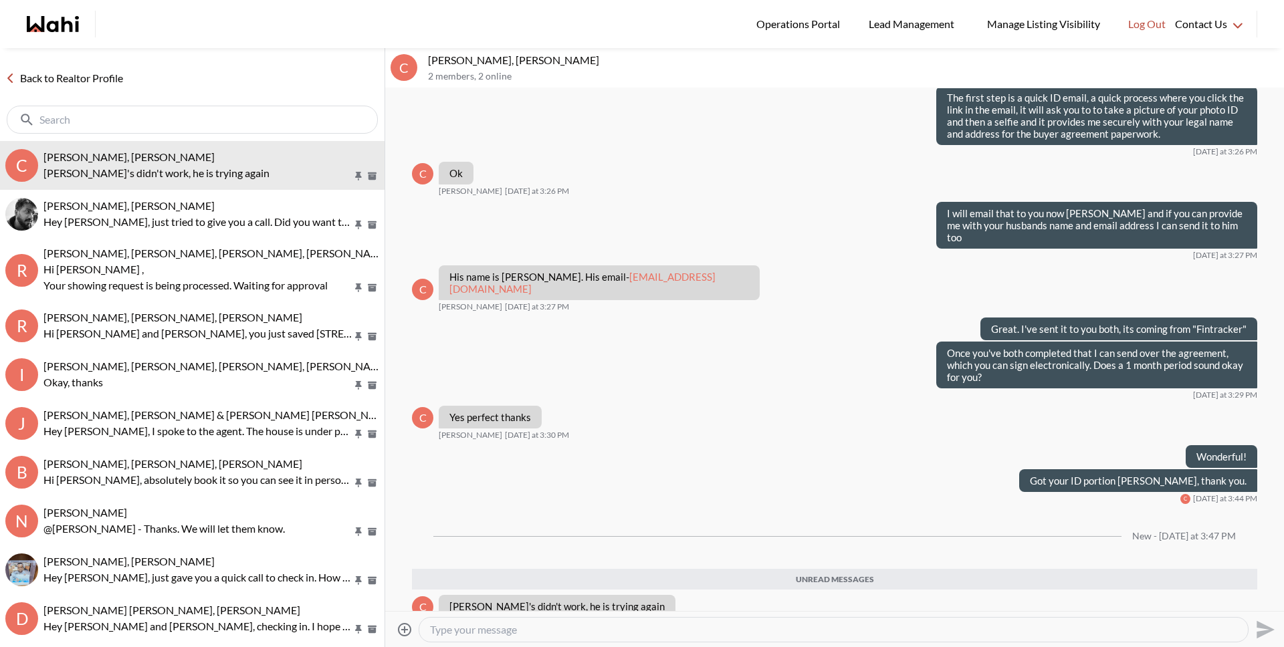
click at [568, 641] on div at bounding box center [833, 630] width 829 height 24
click at [569, 639] on div at bounding box center [833, 630] width 829 height 24
click at [571, 633] on textarea "Type your message" at bounding box center [833, 629] width 807 height 13
click at [599, 629] on textarea "Okay, make sure lighting is adequate, sometimes that's the issue." at bounding box center [833, 629] width 807 height 13
type textarea "Okay, make sure lighting is adequate and the pictures are clear, sometimes that…"
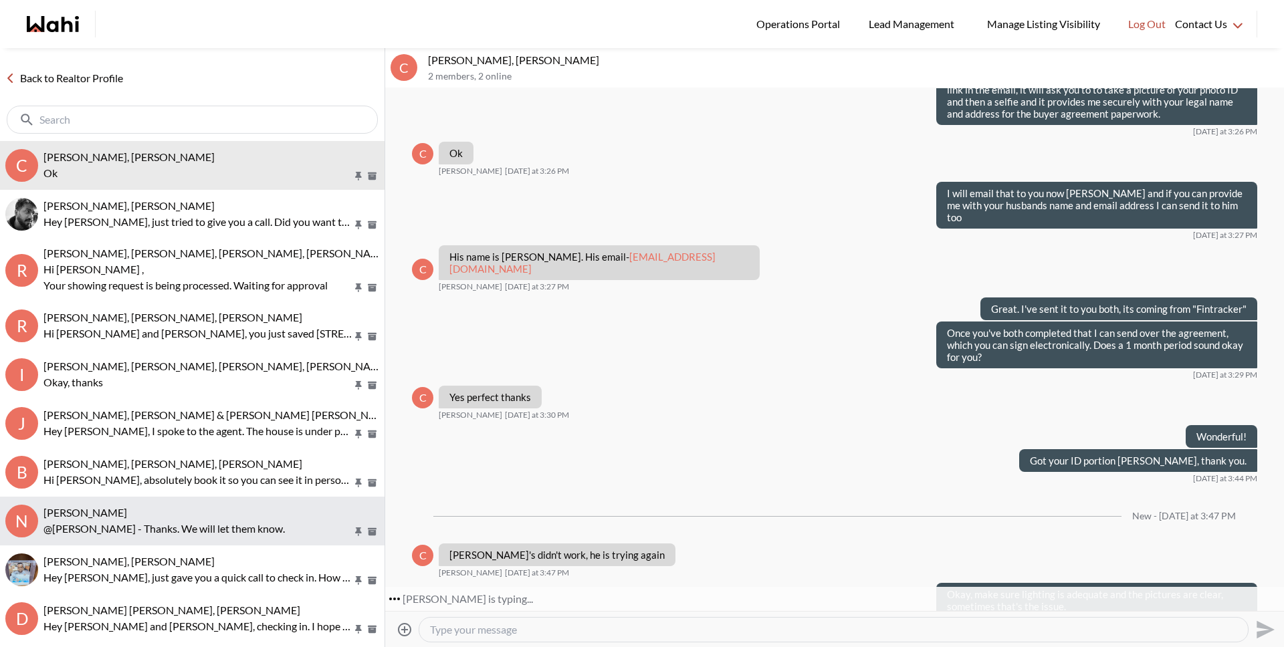
scroll to position [1095, 0]
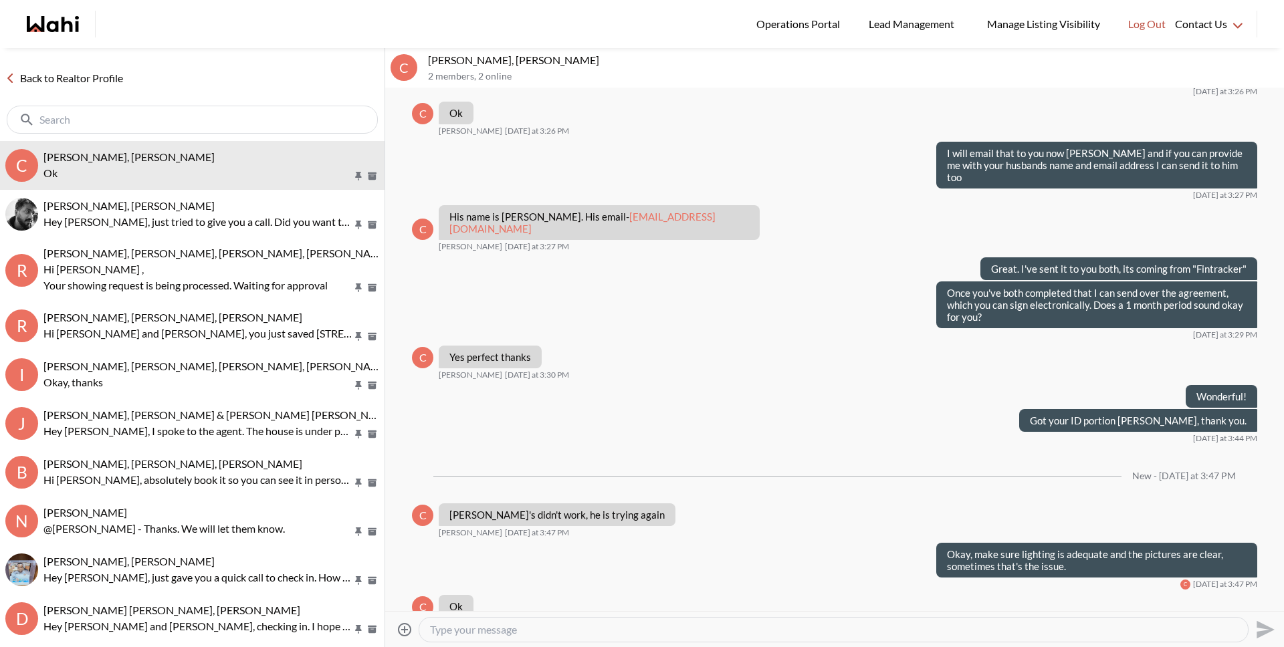
click at [592, 634] on textarea "Type your message" at bounding box center [833, 629] width 807 height 13
type textarea "Got it from Steve :)"
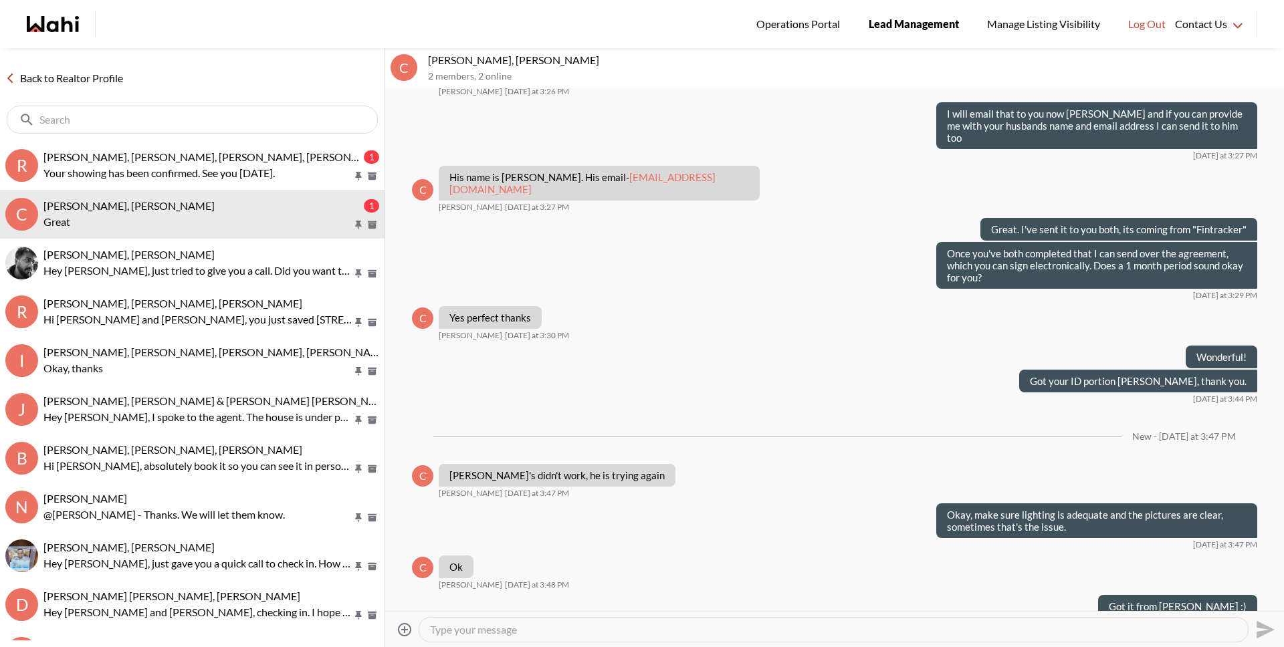
scroll to position [1174, 0]
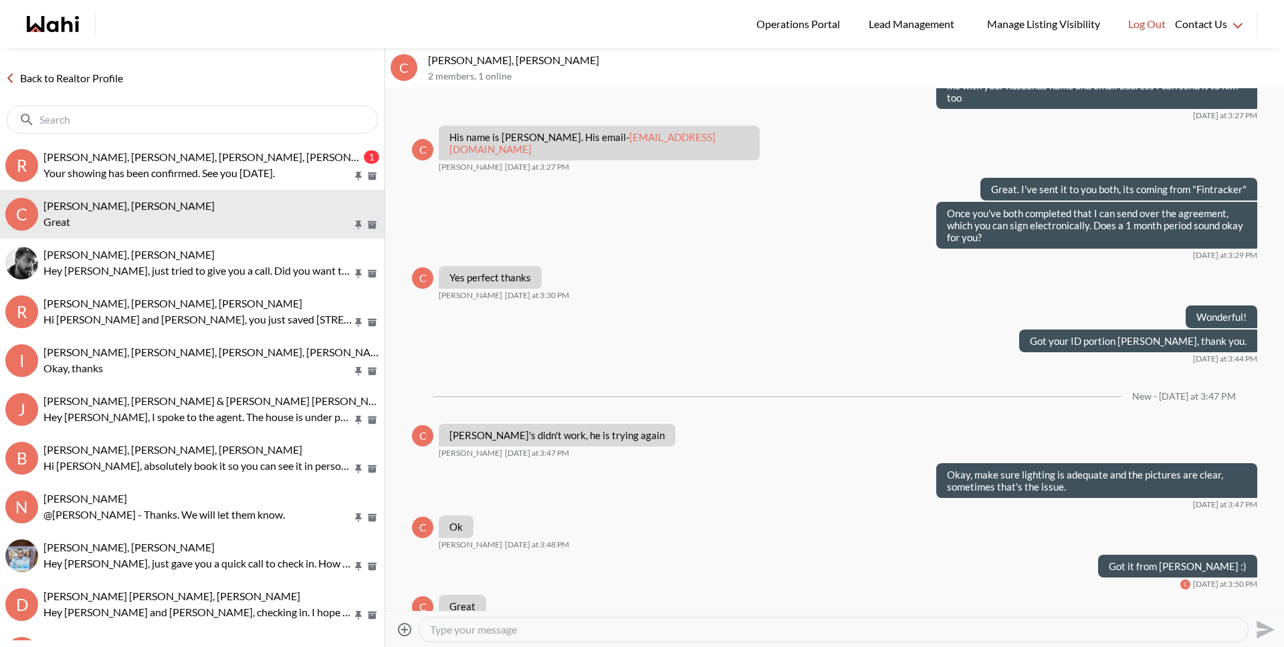
click at [586, 621] on div at bounding box center [833, 630] width 829 height 24
click at [591, 632] on textarea "Type your message" at bounding box center [833, 629] width 807 height 13
type textarea "Alright, I've sent you the agreement. Let me know if you have any questions."
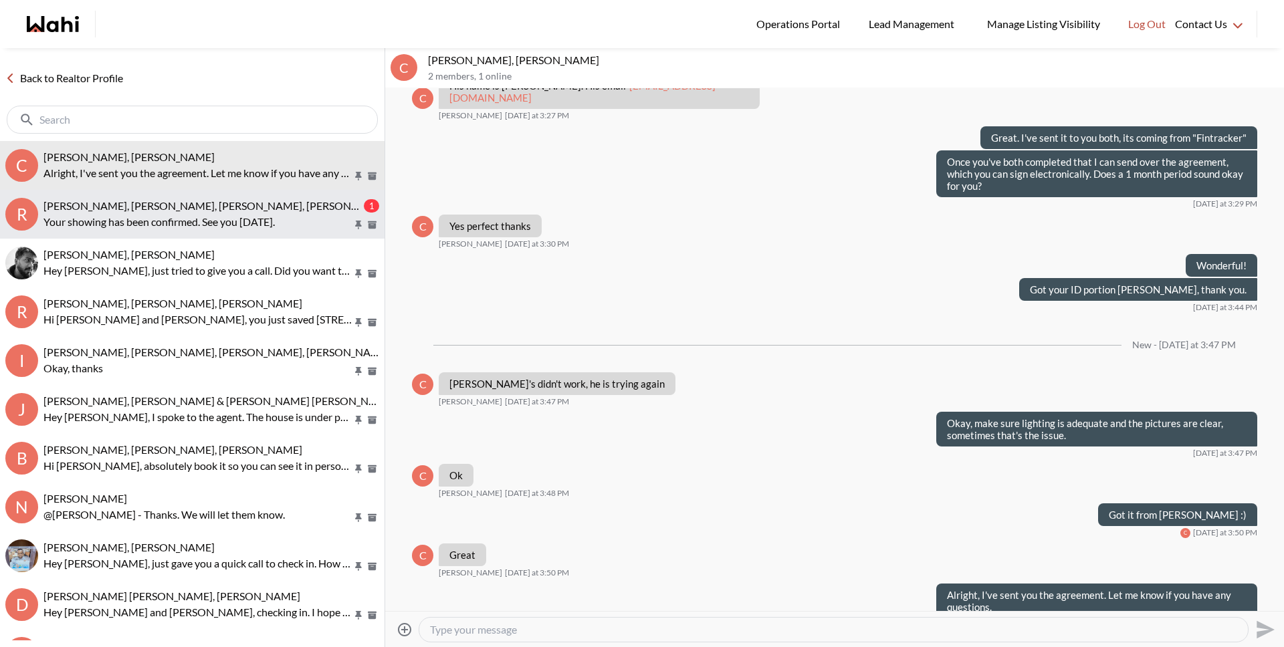
click at [124, 202] on span "Rory Fairweather, Amber F, Naveen, Michelle" at bounding box center [216, 205] width 346 height 13
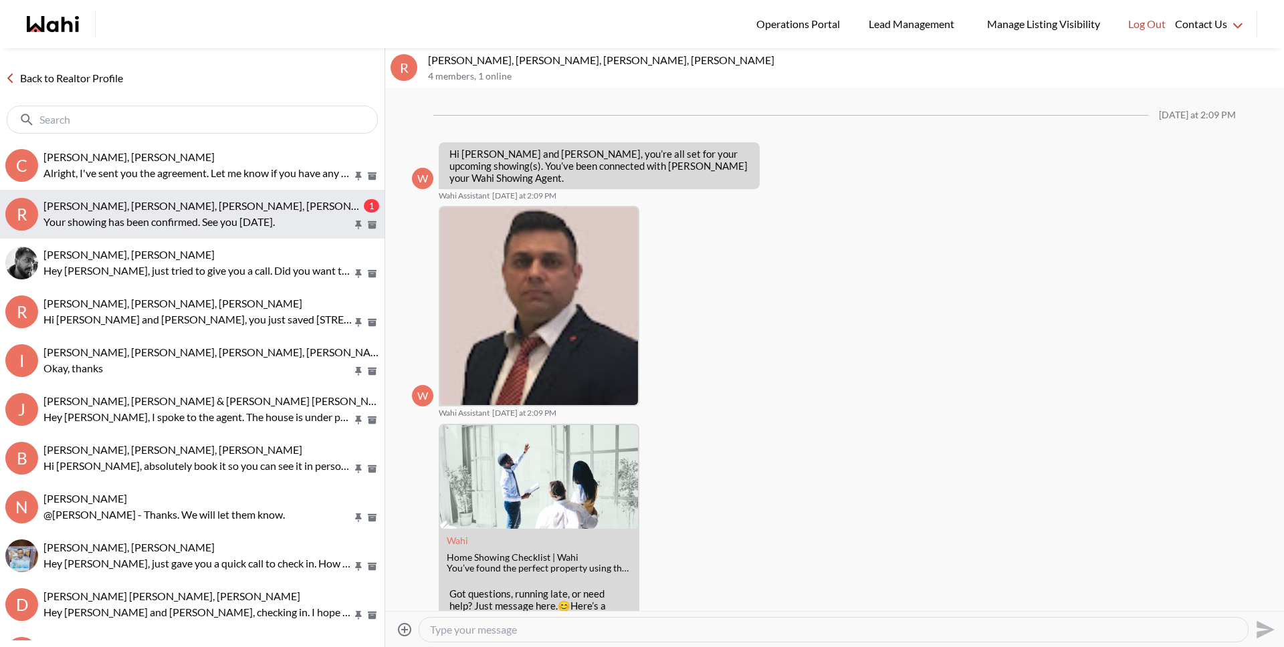
scroll to position [445, 0]
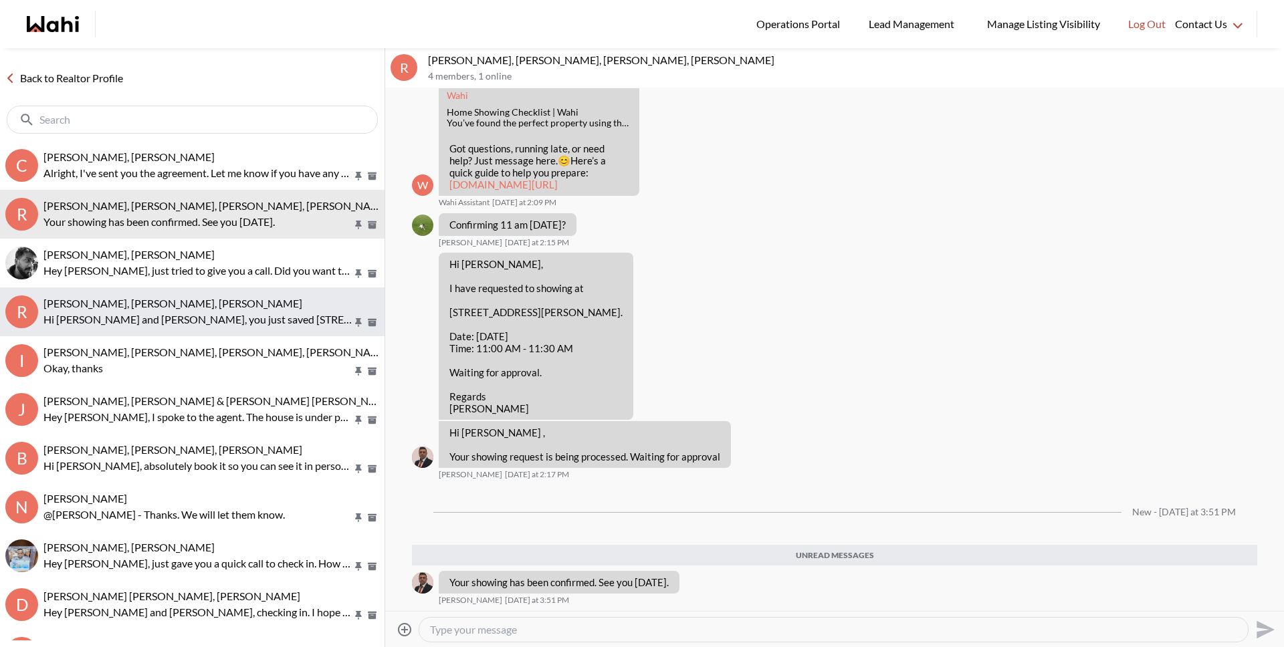
click at [159, 324] on p "Hi Rory and Amber, you just saved 5 Lindsey Ave, Toronto. Would you like to boo…" at bounding box center [197, 320] width 309 height 16
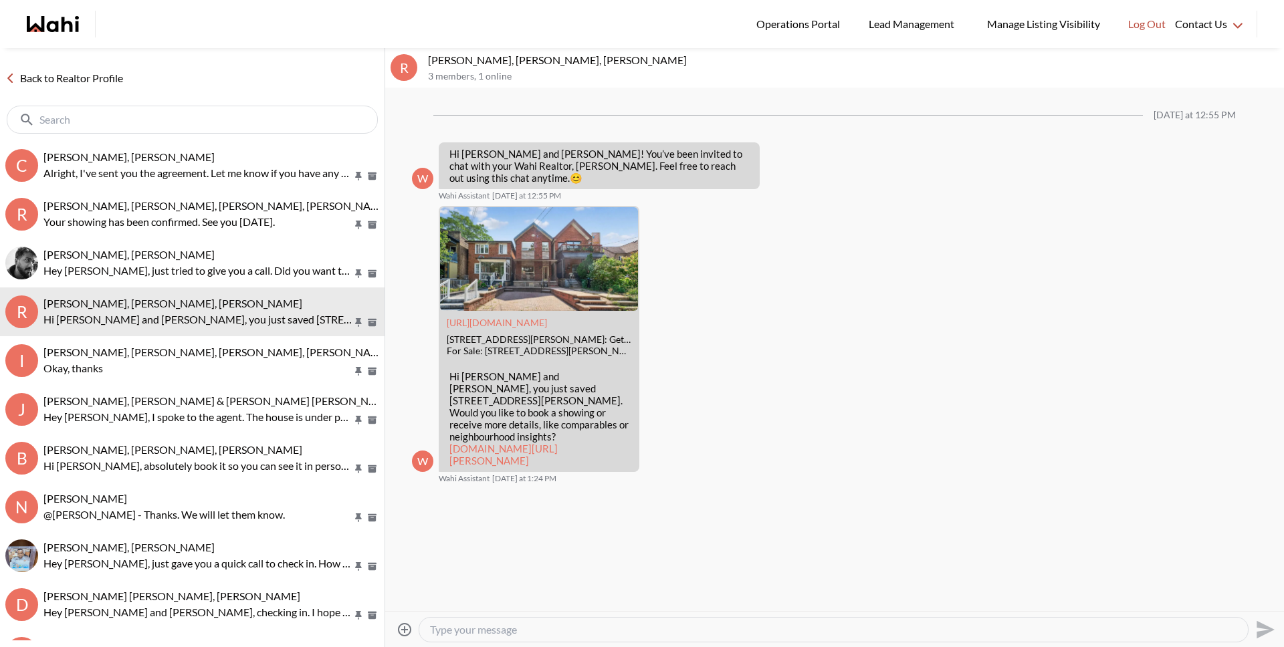
click at [450, 624] on textarea "Type your message" at bounding box center [833, 629] width 807 height 13
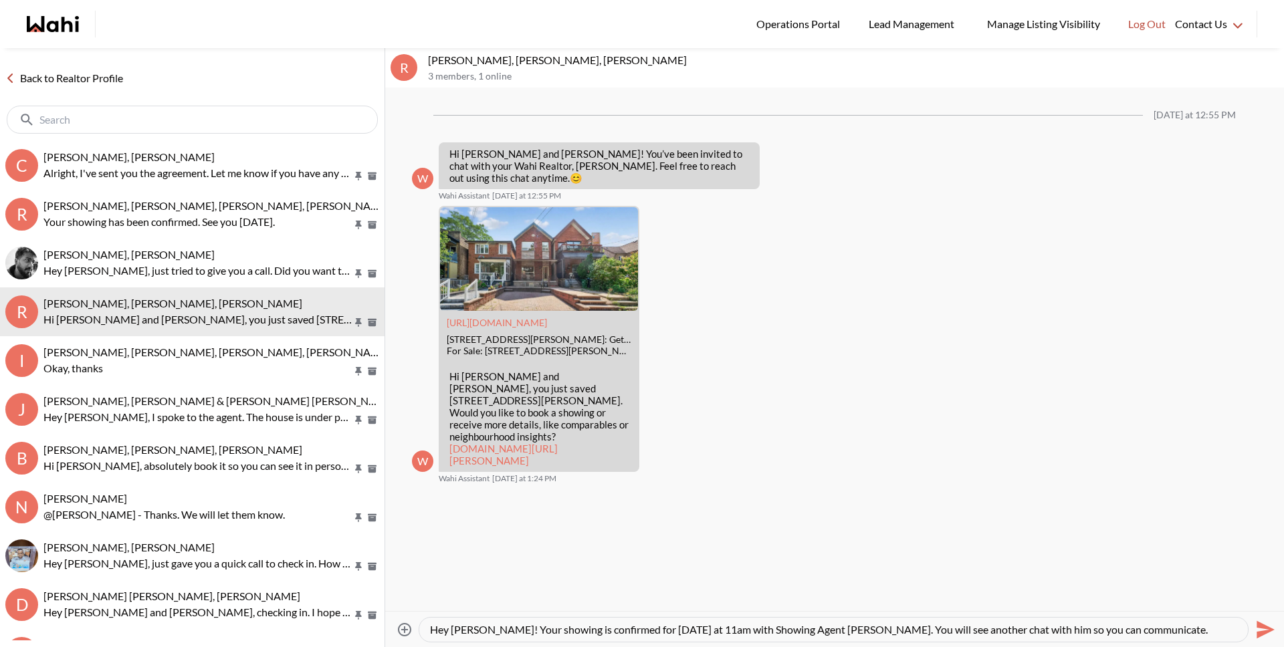
scroll to position [13, 0]
paste textarea "S"
type textarea "Hey Amber! Your showing is confirmed for Sunday at 11am with Showing Agent Nave…"
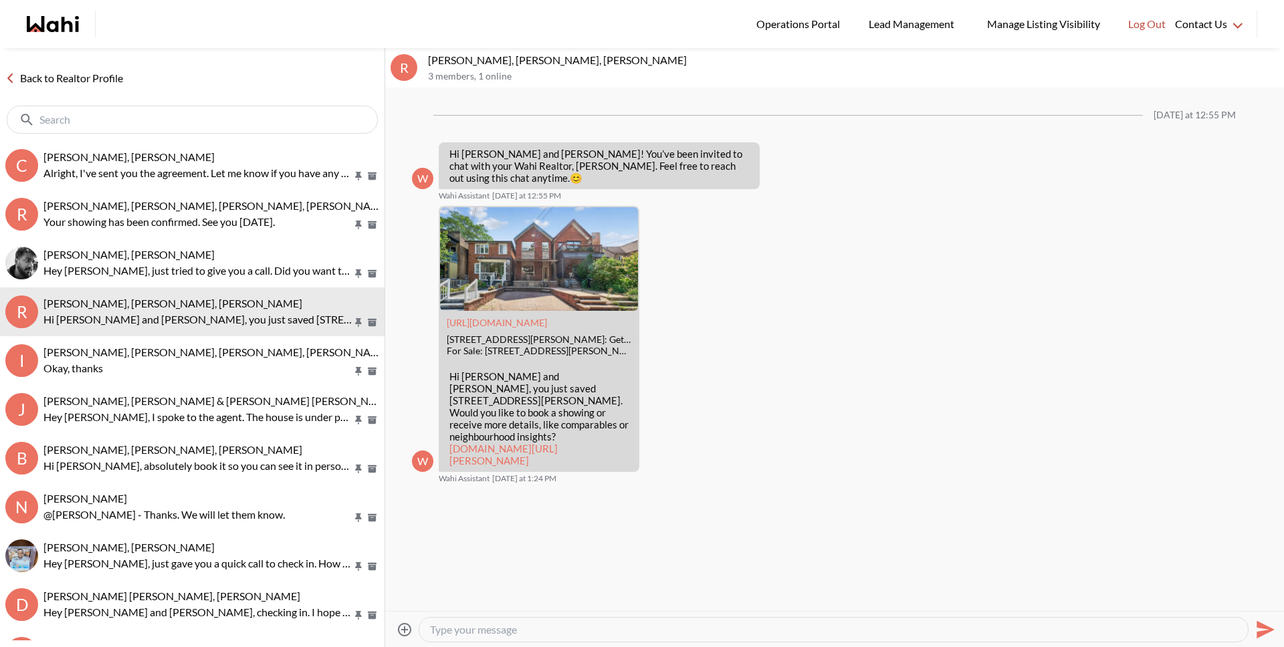
scroll to position [0, 0]
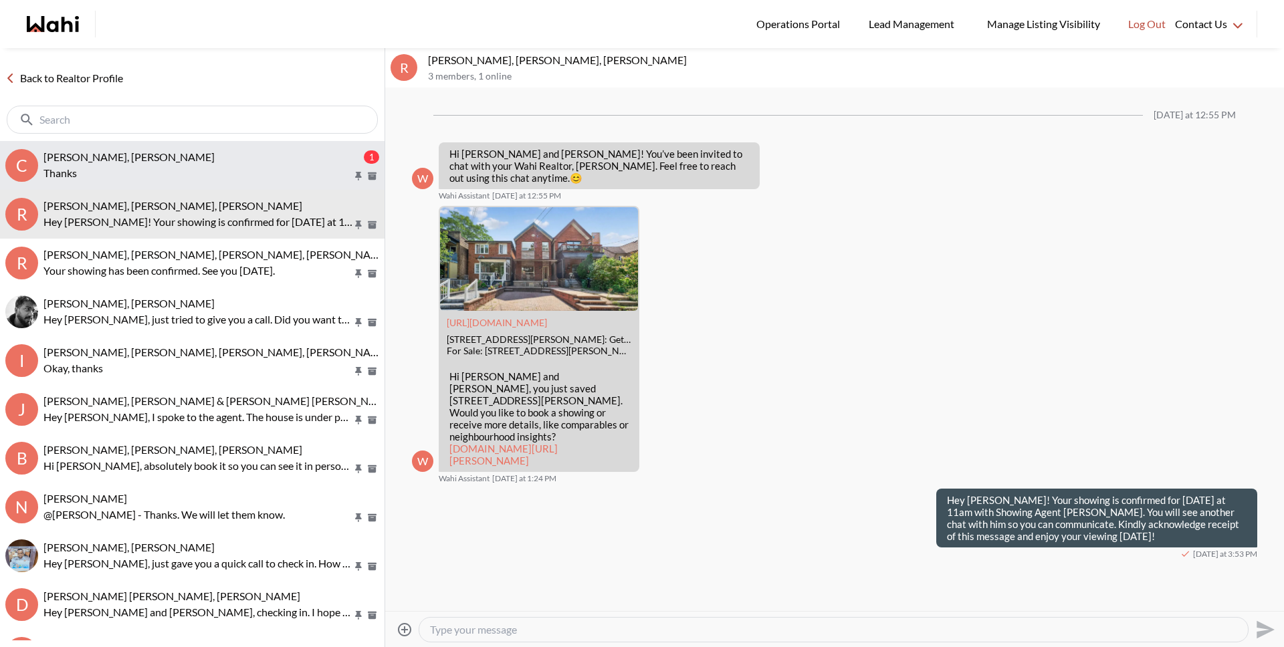
click at [62, 171] on p "Thanks" at bounding box center [197, 173] width 309 height 16
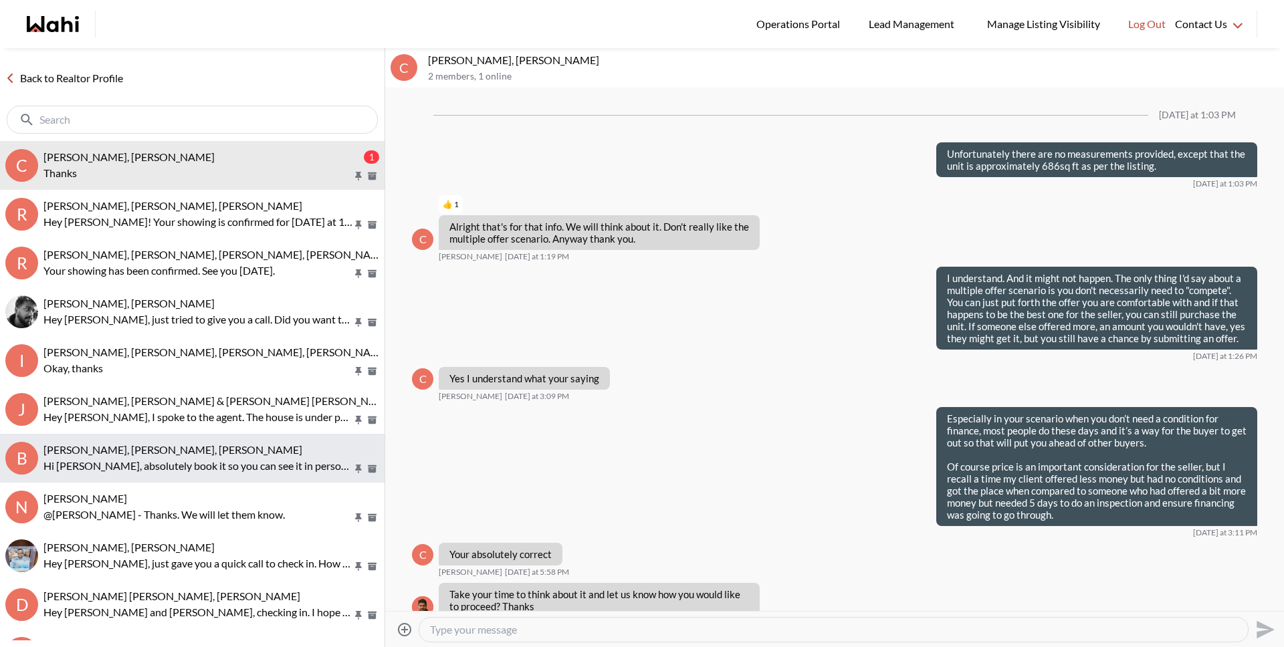
scroll to position [1298, 0]
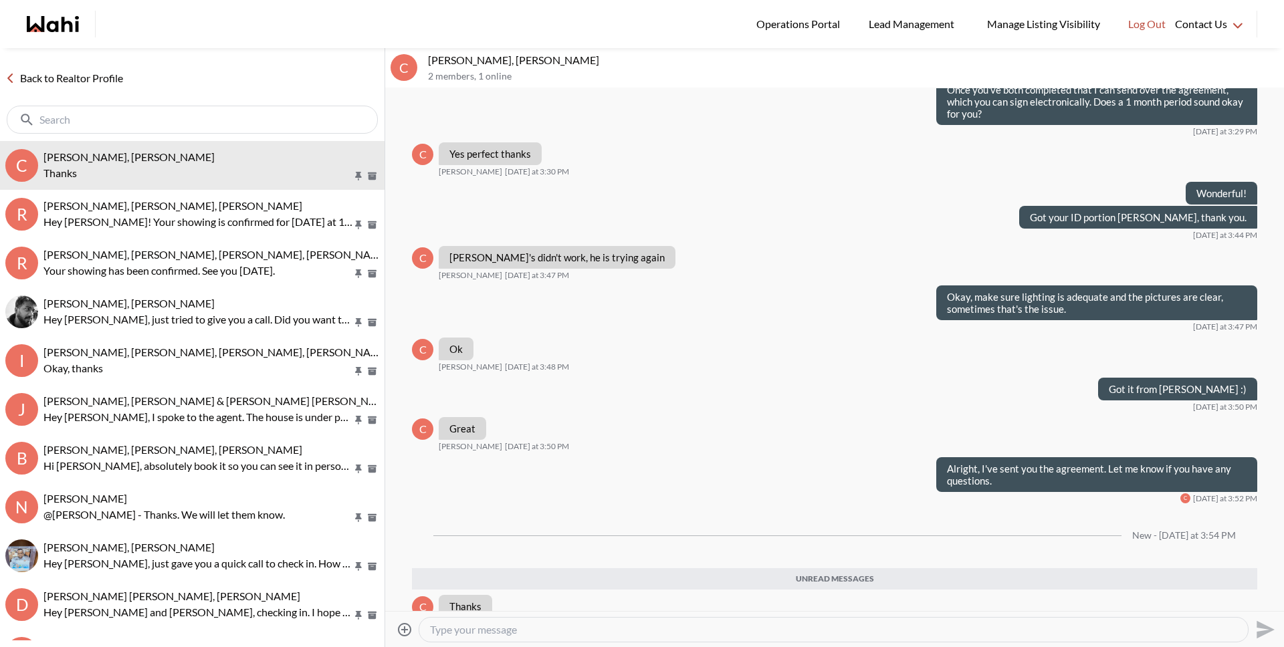
click at [451, 625] on textarea "Type your message" at bounding box center [833, 629] width 807 height 13
type textarea "Well received. We will get working on your appointment and be in touch here."
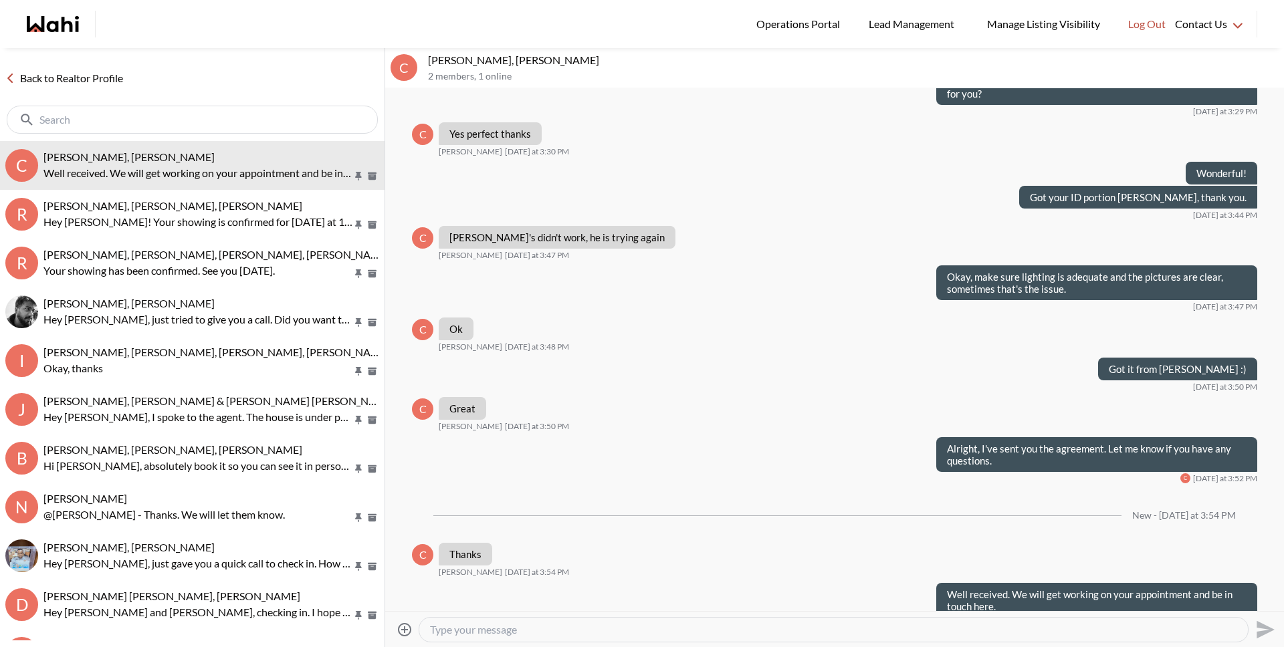
click at [94, 77] on link "Back to Realtor Profile" at bounding box center [64, 78] width 128 height 17
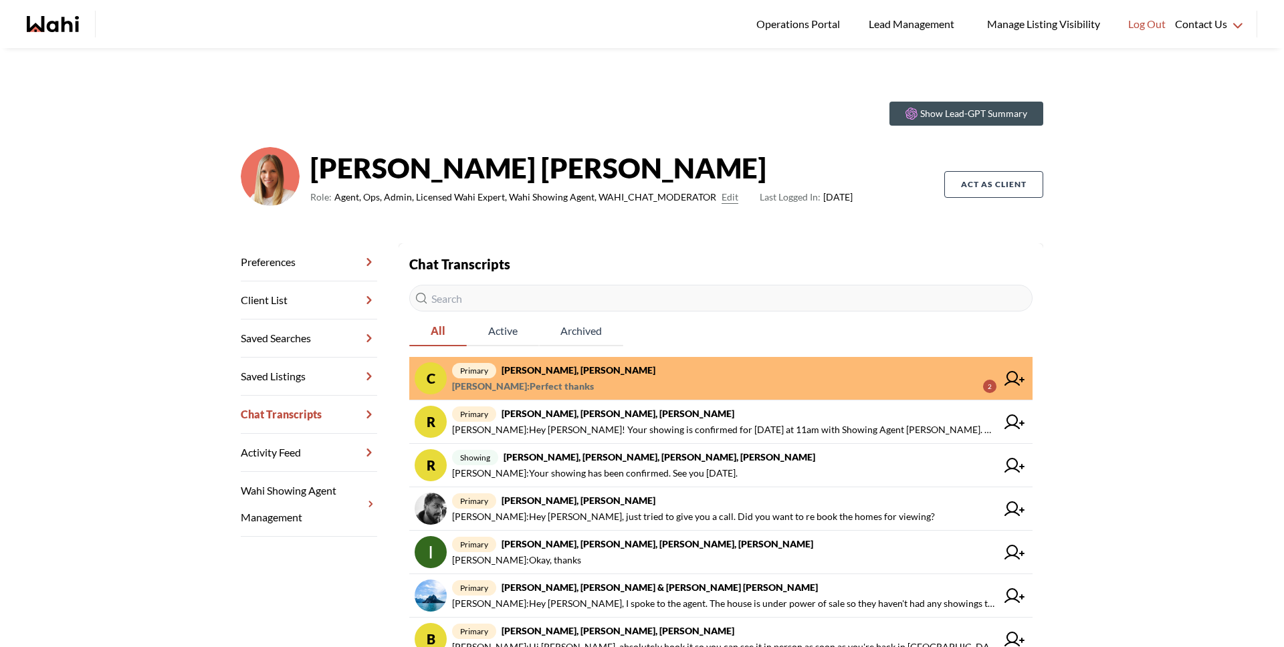
click at [602, 382] on span "Cheryl Zanetti : Perfect thanks 2" at bounding box center [724, 387] width 544 height 16
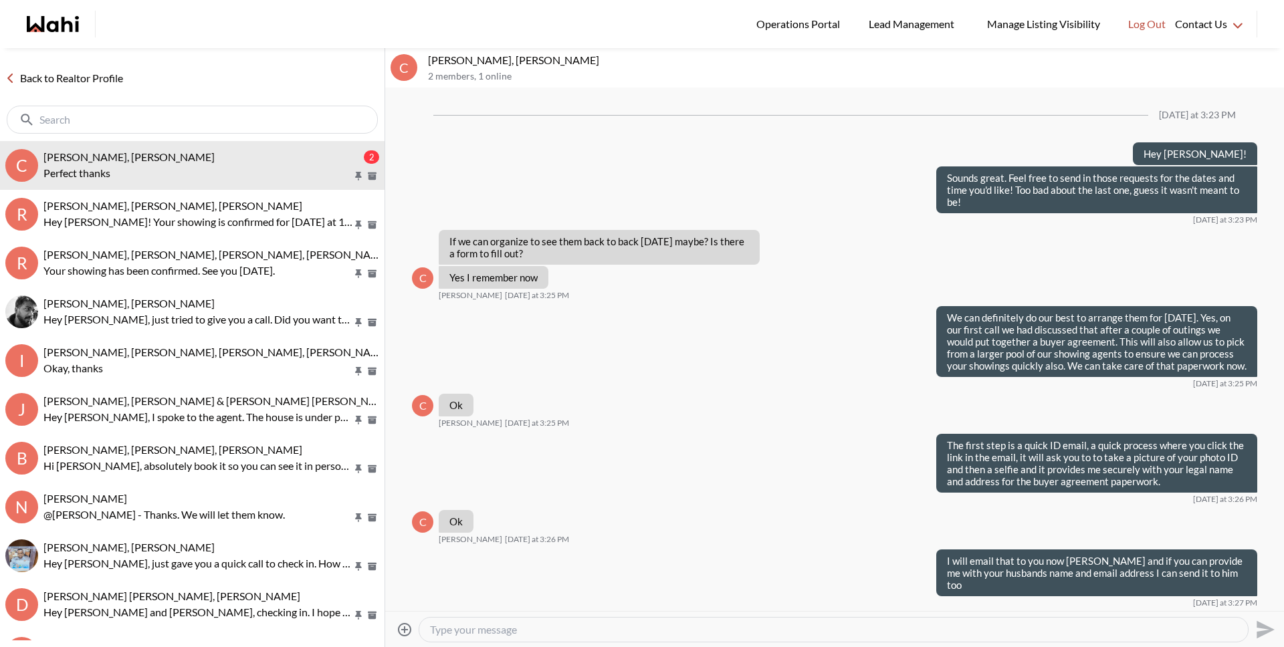
scroll to position [755, 0]
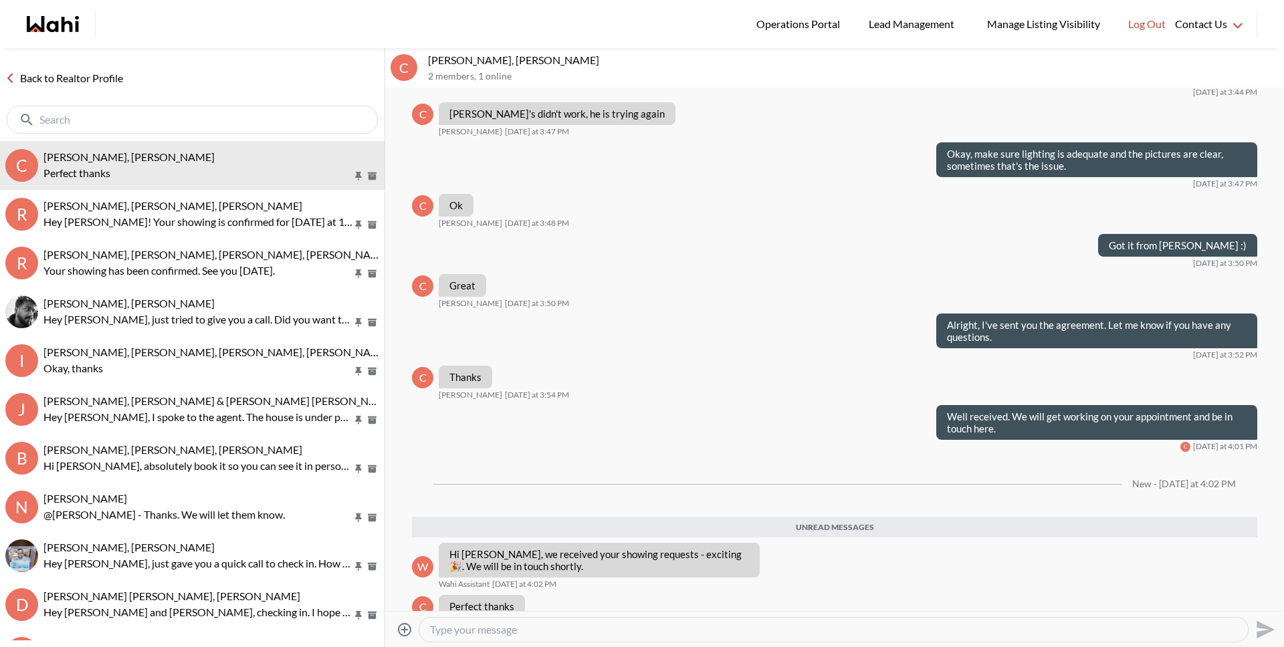
click at [39, 76] on link "Back to Realtor Profile" at bounding box center [64, 78] width 128 height 17
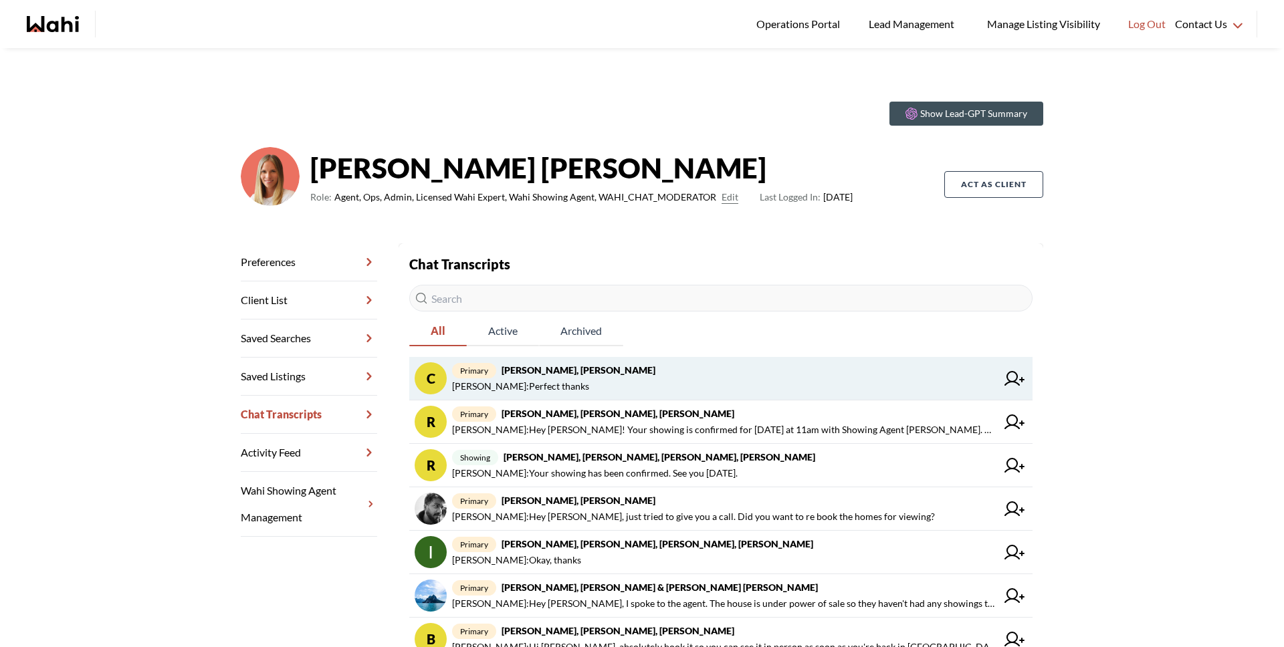
click at [569, 379] on span "Cheryl Zanetti : Perfect thanks" at bounding box center [520, 387] width 137 height 16
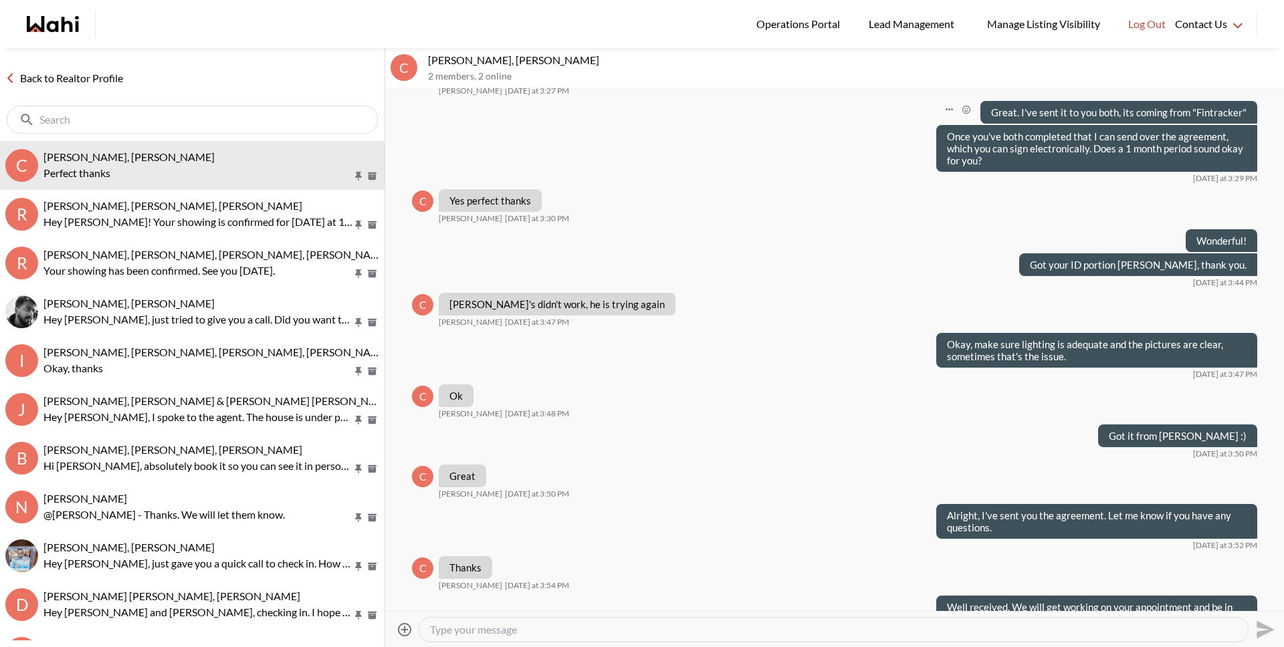
scroll to position [261, 0]
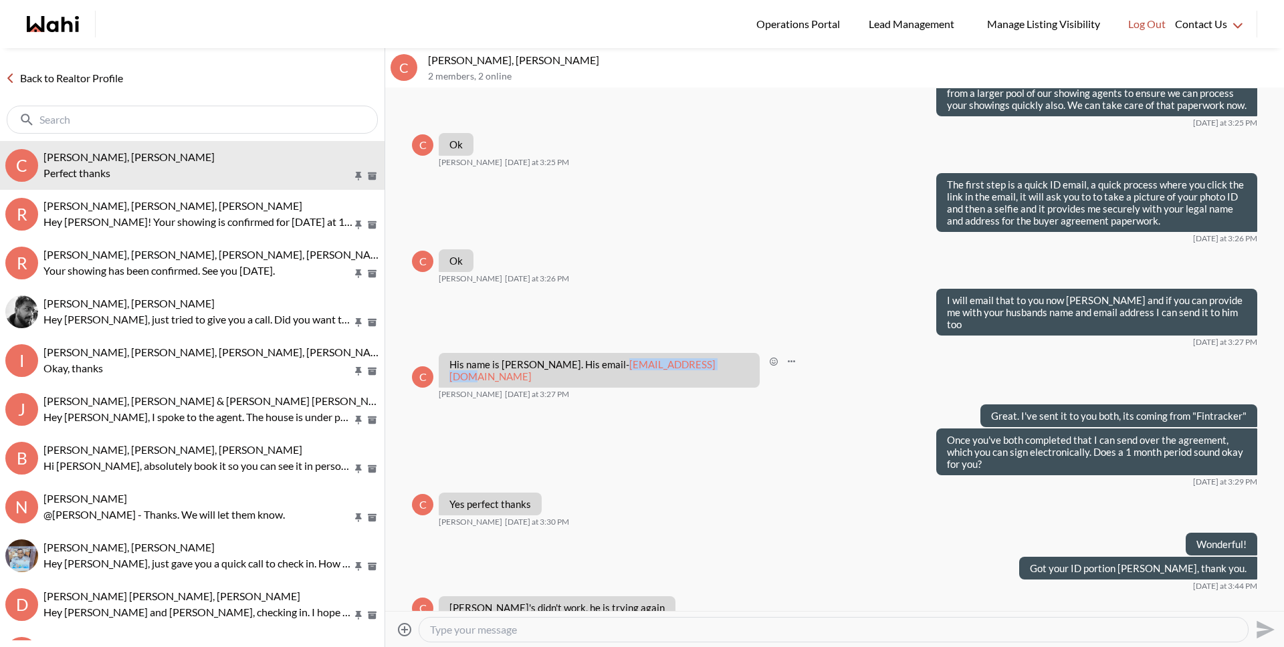
click at [709, 355] on div "His name is Steve Carvalho. His email- stevepita@gmail.com" at bounding box center [599, 370] width 321 height 35
copy link "stevepita@gmail.com"
click at [70, 88] on div "Back to Realtor Profile" at bounding box center [192, 94] width 385 height 93
click at [75, 82] on link "Back to Realtor Profile" at bounding box center [64, 78] width 128 height 17
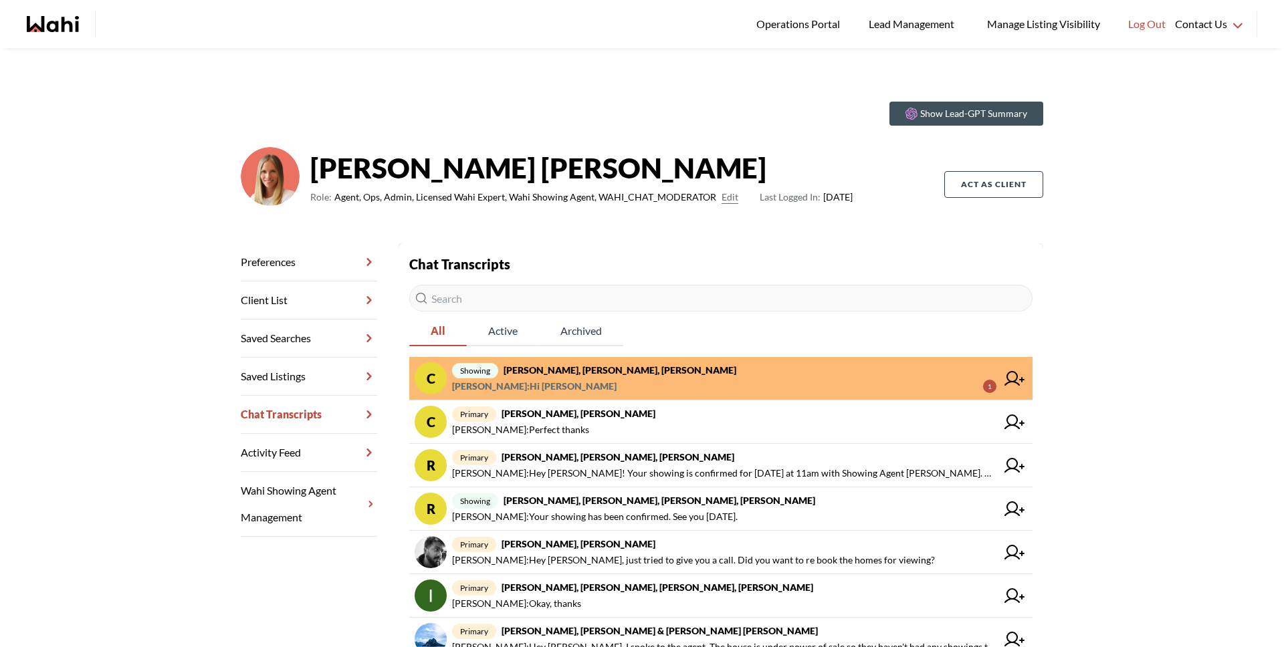
click at [606, 371] on strong "Cheryl Zanetti, Julia, Michelle" at bounding box center [620, 370] width 233 height 11
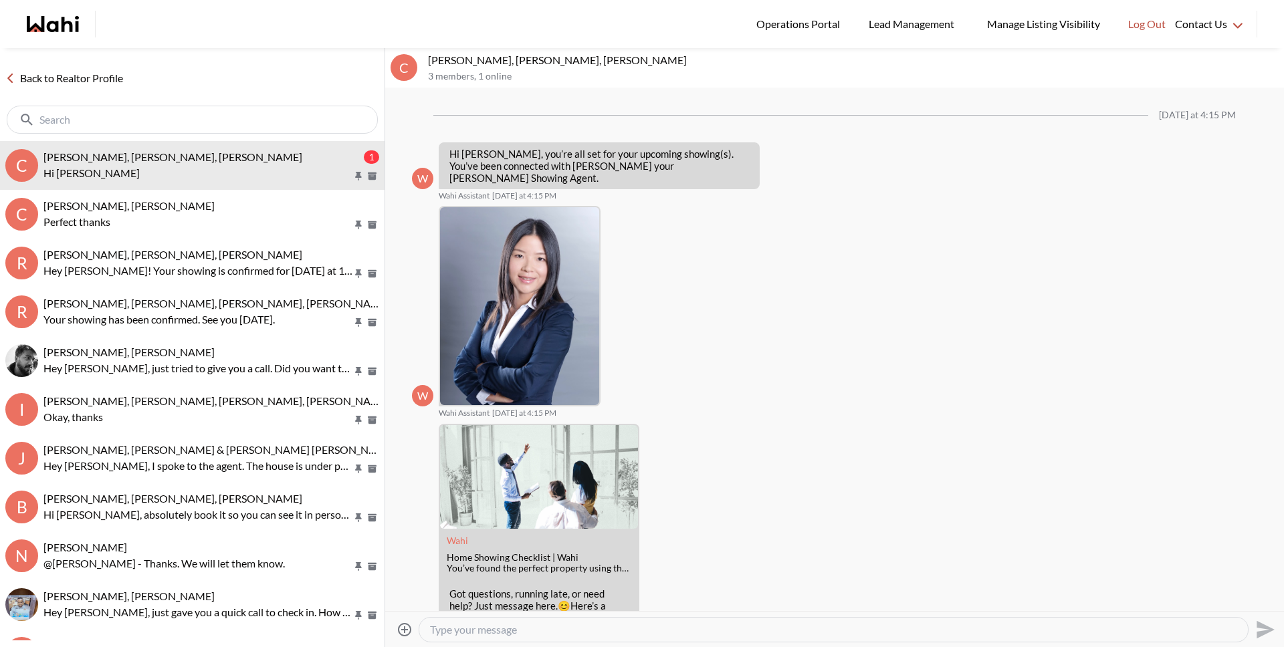
scroll to position [173, 0]
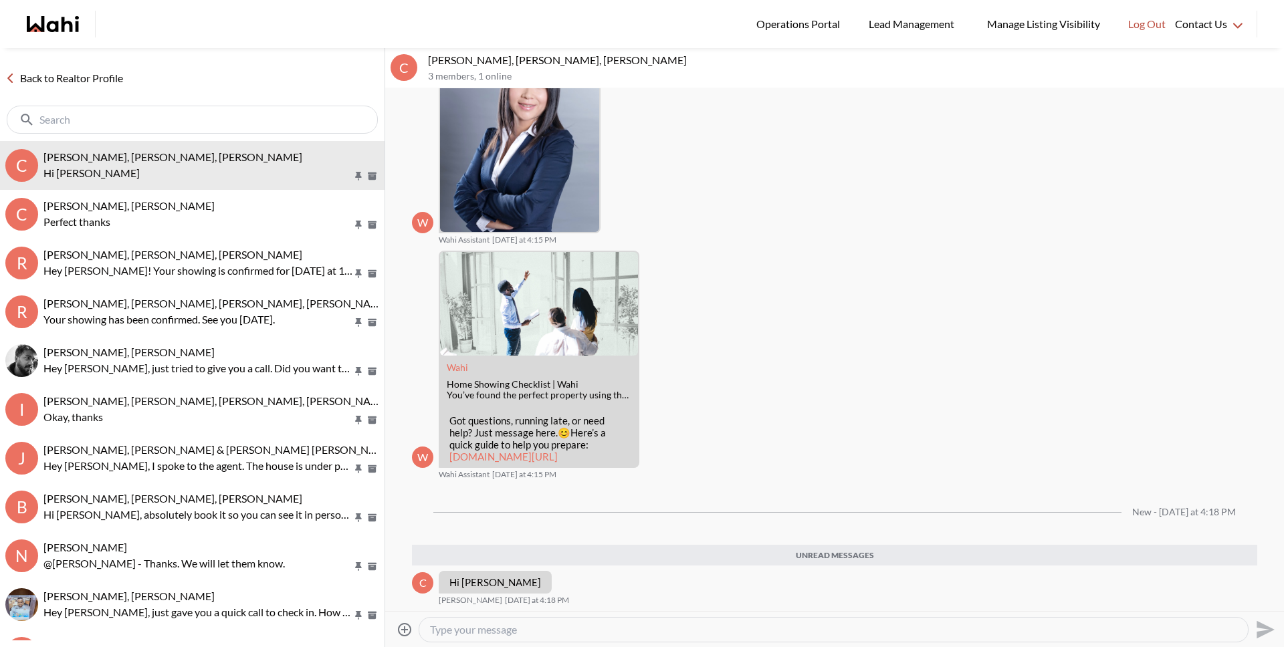
click at [93, 74] on link "Back to Realtor Profile" at bounding box center [64, 78] width 128 height 17
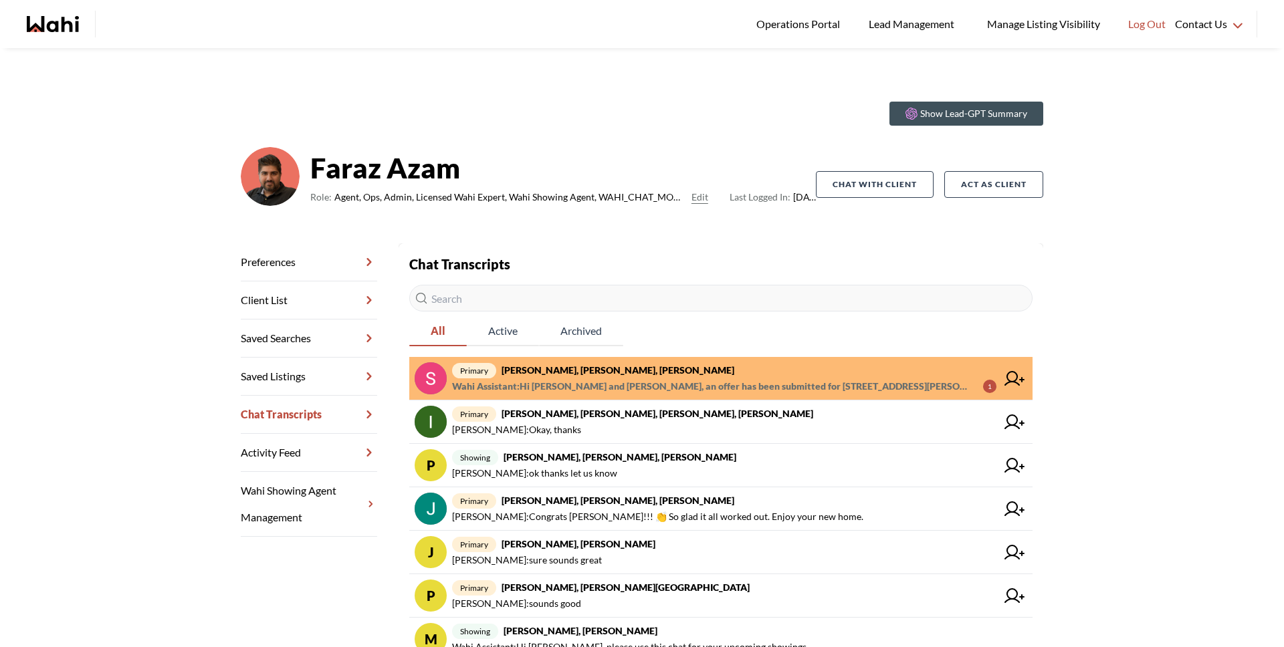
click at [663, 373] on span "primary Sunil Murali, Ana Rodriguez, Faraz" at bounding box center [724, 371] width 544 height 16
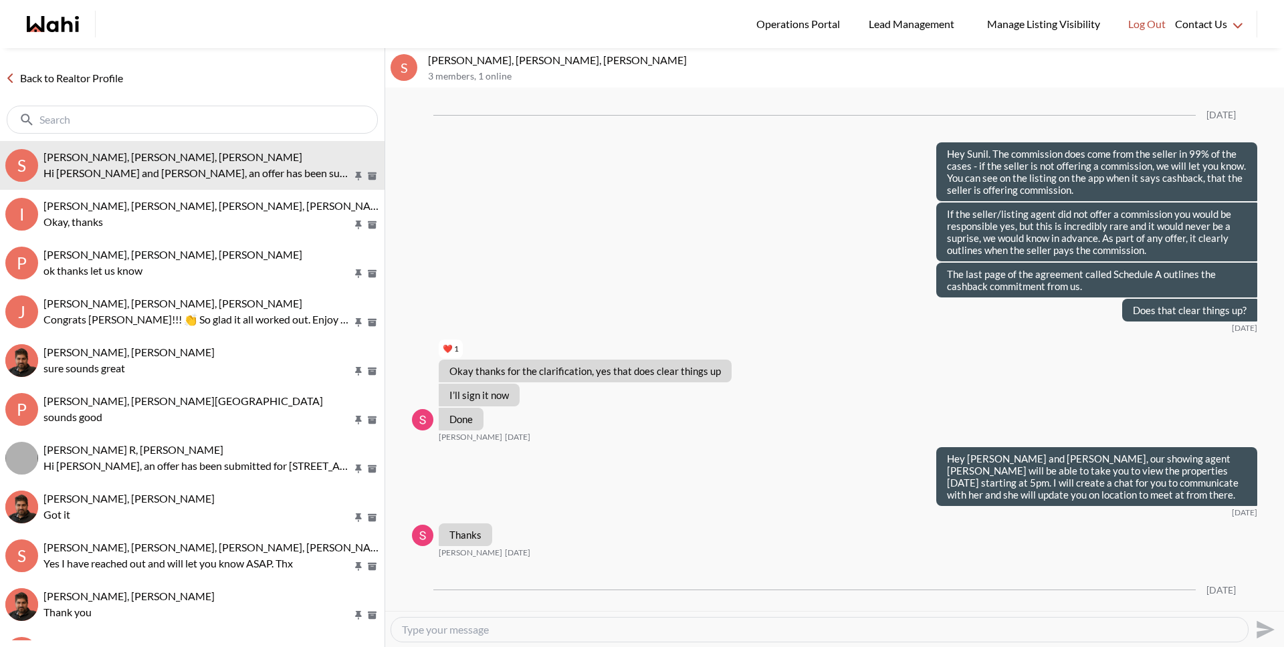
scroll to position [1990, 0]
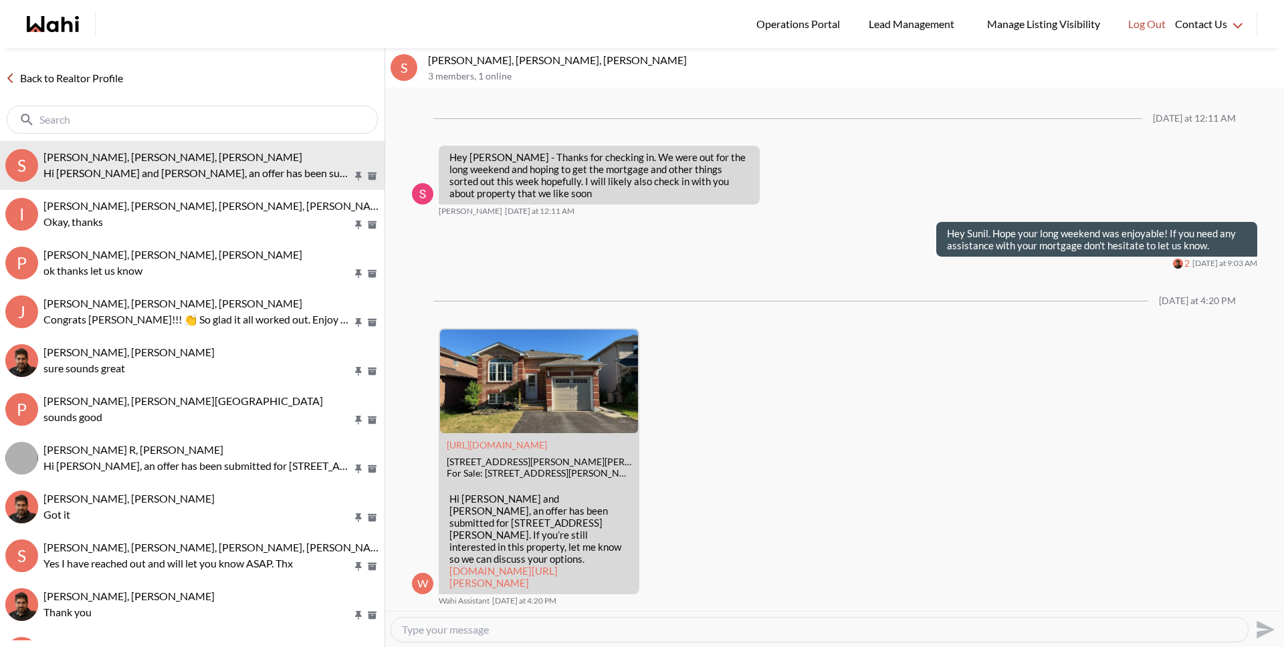
click at [84, 80] on link "Back to Realtor Profile" at bounding box center [64, 78] width 128 height 17
